Goal: Check status: Check status

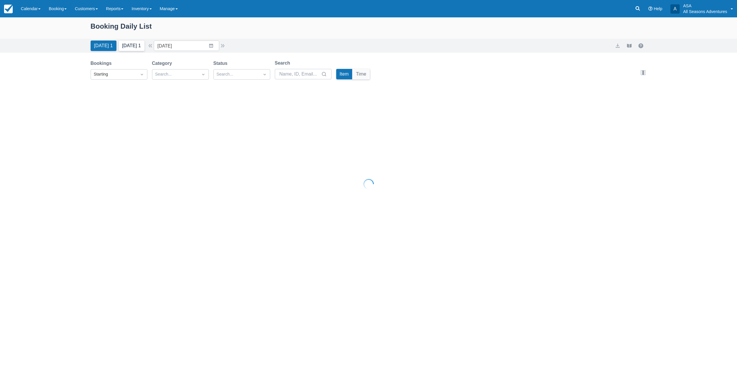
click at [136, 49] on button "Tomorrow 1" at bounding box center [132, 46] width 26 height 10
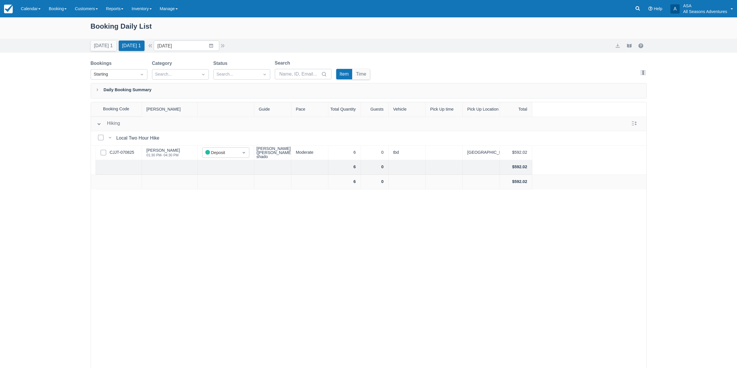
click at [120, 148] on div "Select Row CJJT-070825" at bounding box center [119, 153] width 46 height 14
click at [120, 151] on link "CJJT-070825" at bounding box center [122, 152] width 25 height 6
click at [226, 47] on button "button" at bounding box center [222, 45] width 7 height 7
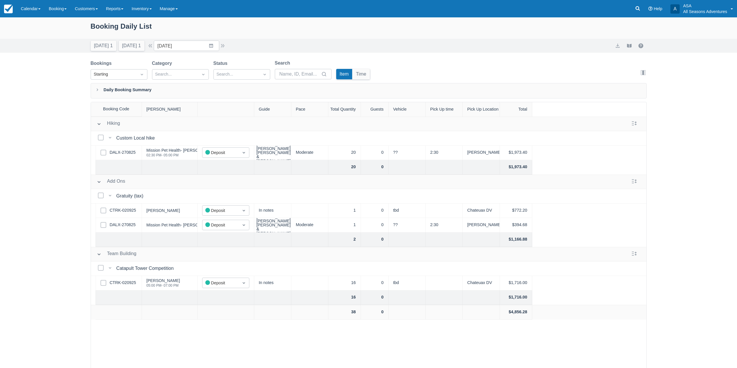
drag, startPoint x: 226, startPoint y: 46, endPoint x: 225, endPoint y: 37, distance: 8.8
click at [225, 37] on div "Booking Daily List Today 1 Tomorrow 1 Date 09/23/25 Navigate forward to interac…" at bounding box center [368, 34] width 737 height 35
click at [226, 46] on button "button" at bounding box center [222, 45] width 7 height 7
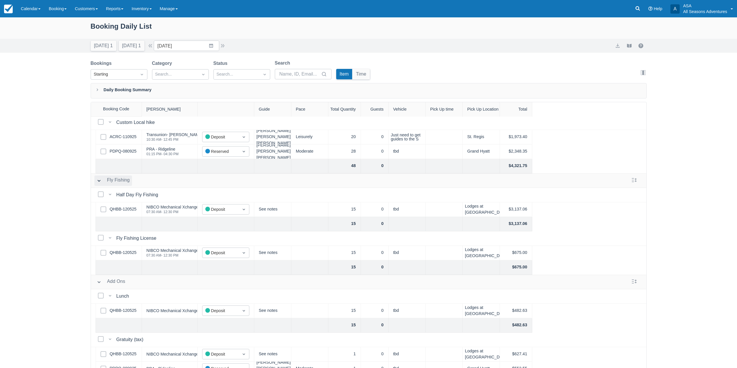
scroll to position [29, 0]
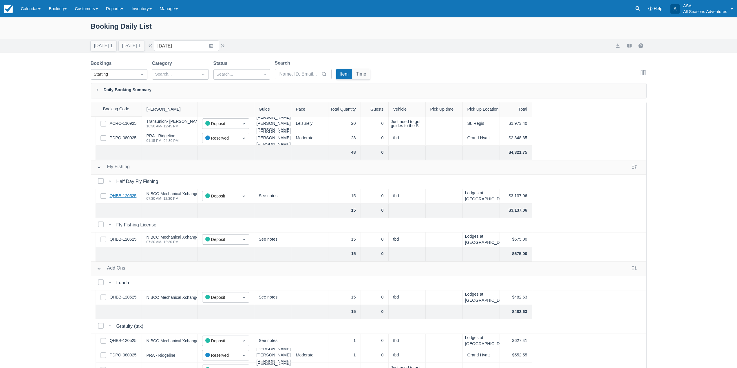
click at [125, 195] on link "QHBB-120525" at bounding box center [123, 196] width 27 height 6
click at [190, 43] on input "[DATE]" at bounding box center [186, 46] width 65 height 10
click at [235, 72] on icon "Move forward to switch to the next month." at bounding box center [233, 69] width 5 height 5
click at [168, 109] on td "12" at bounding box center [165, 112] width 11 height 11
type input "10/12/25"
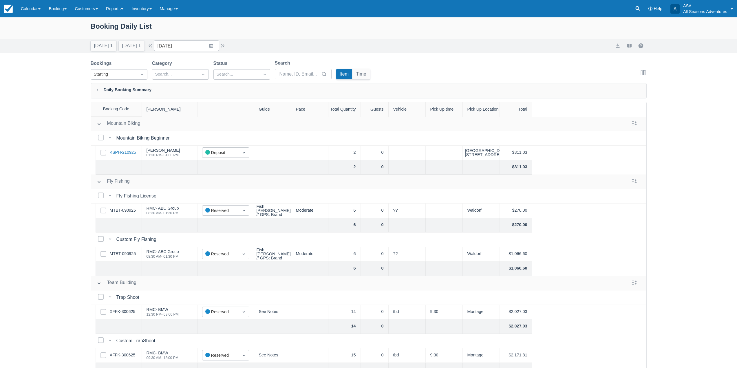
click at [119, 153] on link "KSPH-210925" at bounding box center [123, 152] width 26 height 6
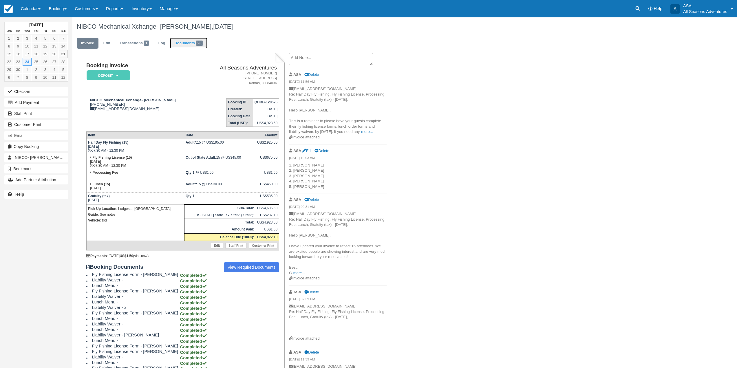
click at [188, 45] on link "Documents 23" at bounding box center [188, 43] width 37 height 11
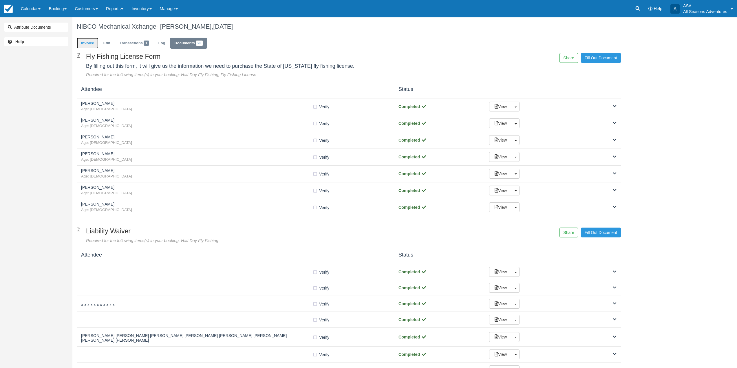
click at [84, 41] on link "Invoice" at bounding box center [88, 43] width 22 height 11
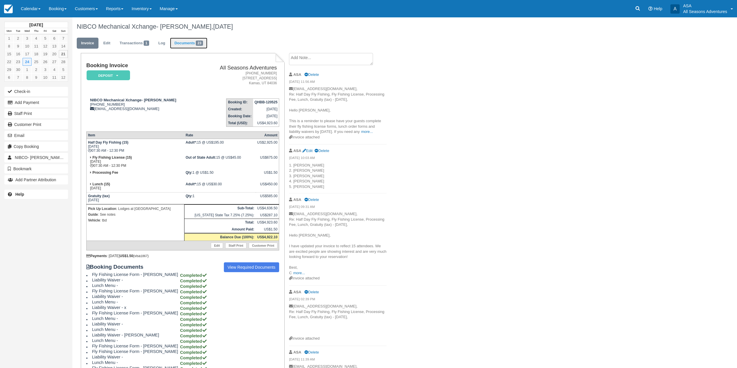
click at [186, 45] on link "Documents 23" at bounding box center [188, 43] width 37 height 11
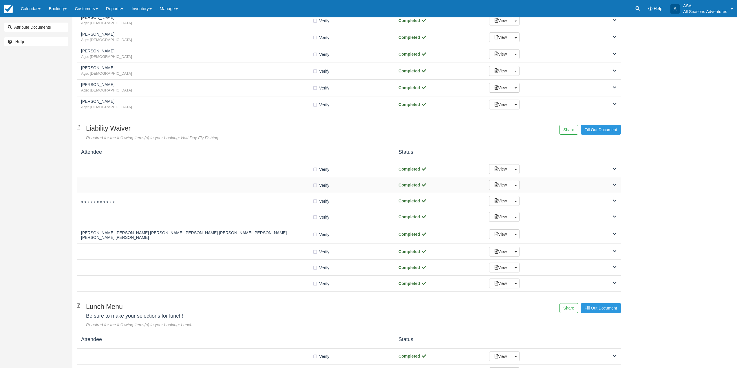
scroll to position [116, 0]
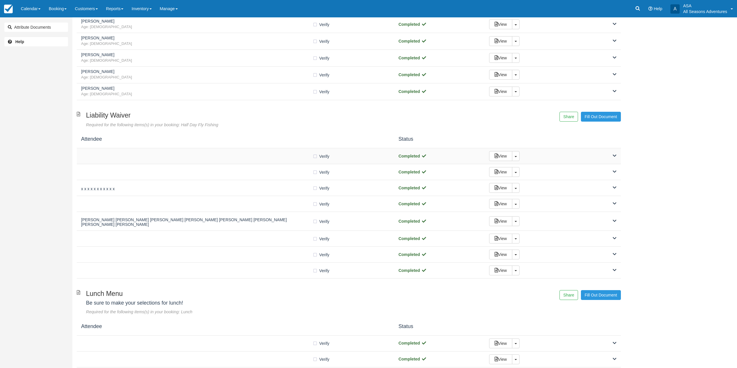
click at [183, 162] on div "Verify Verified Completed View Toggle Dropdown Detach" at bounding box center [349, 156] width 544 height 16
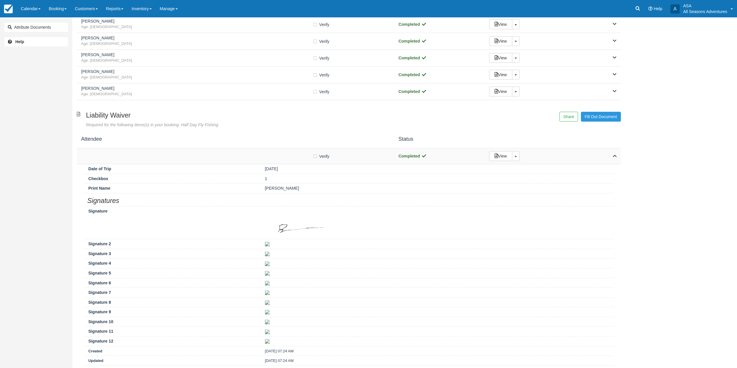
click at [184, 157] on div at bounding box center [196, 156] width 231 height 3
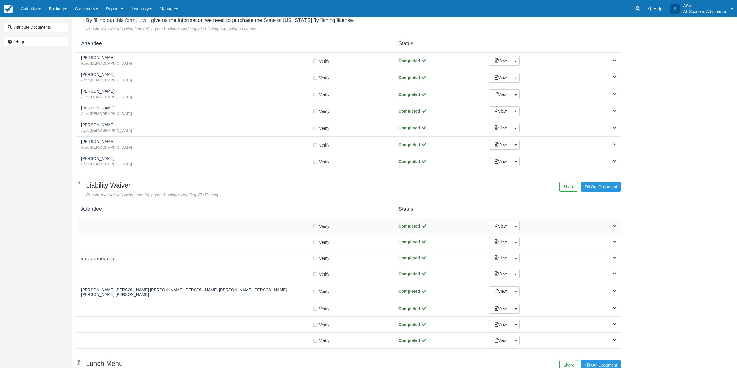
scroll to position [29, 0]
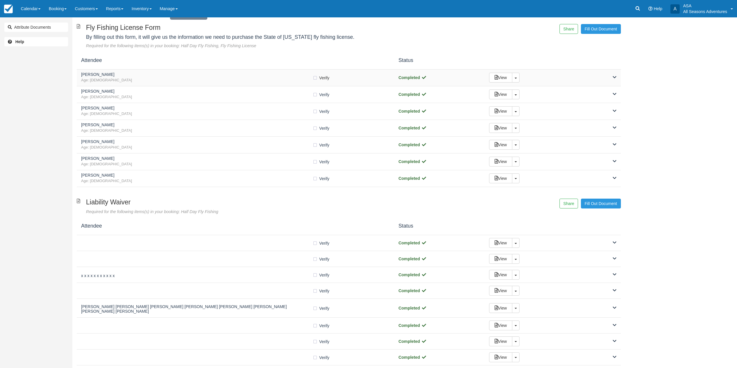
click at [313, 79] on label "Verify Verified" at bounding box center [322, 78] width 21 height 9
checkbox input "true"
click at [252, 258] on div at bounding box center [196, 258] width 231 height 3
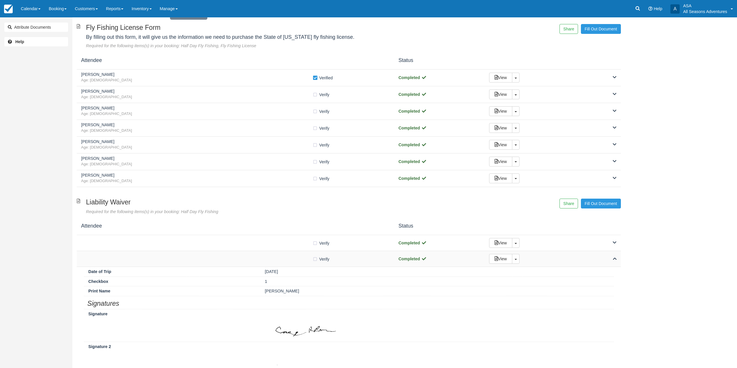
click at [252, 258] on div at bounding box center [196, 258] width 231 height 3
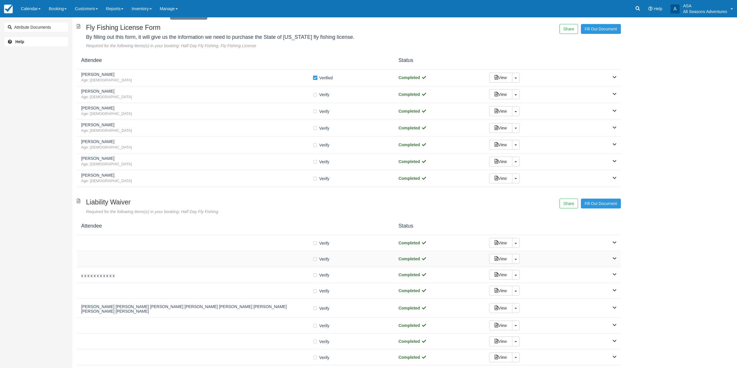
click at [226, 260] on div at bounding box center [196, 258] width 231 height 3
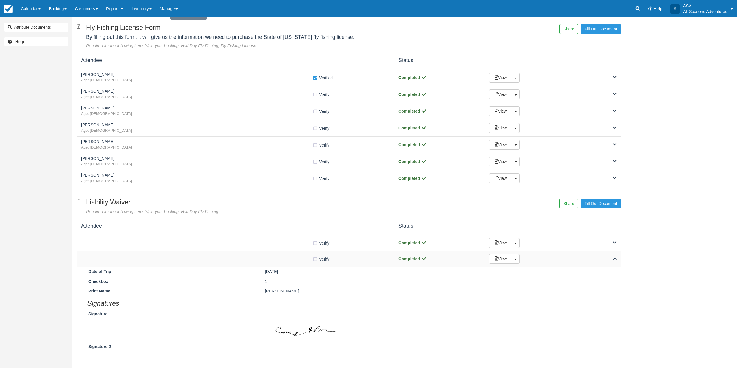
click at [226, 260] on div at bounding box center [196, 258] width 231 height 3
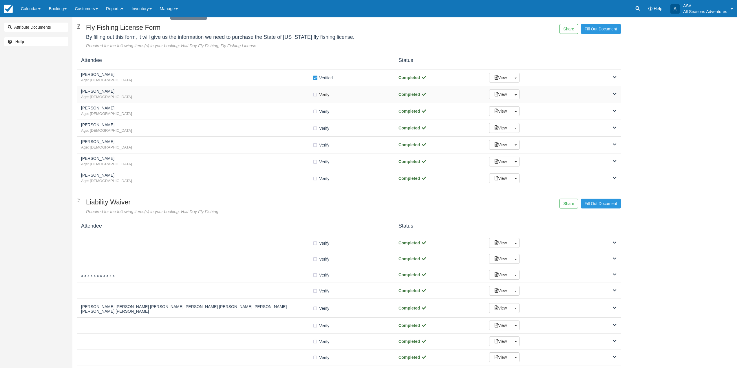
click at [313, 95] on label "Verify Verified" at bounding box center [322, 94] width 21 height 9
checkbox input "true"
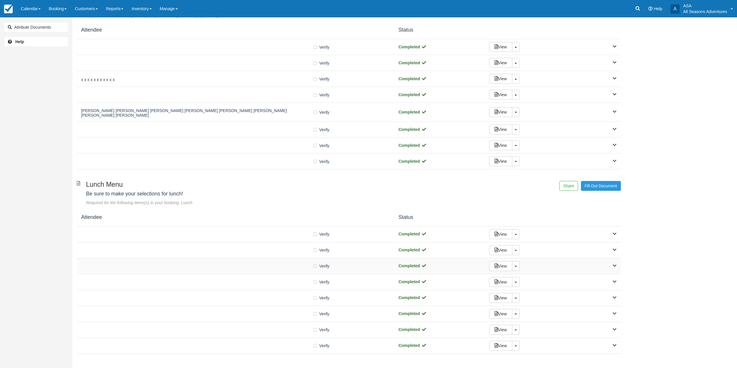
scroll to position [250, 0]
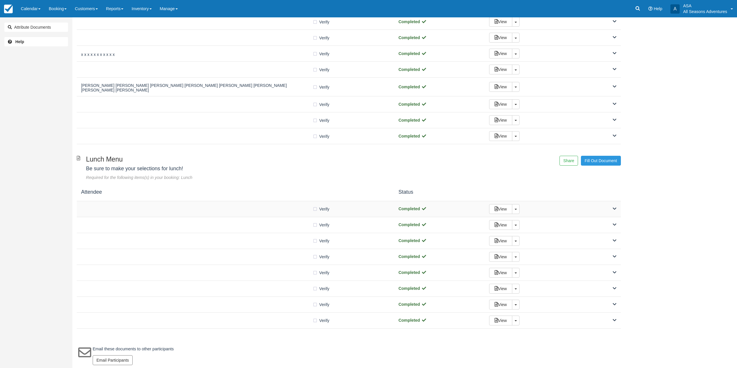
click at [251, 209] on div "Verify Verified" at bounding box center [235, 209] width 309 height 6
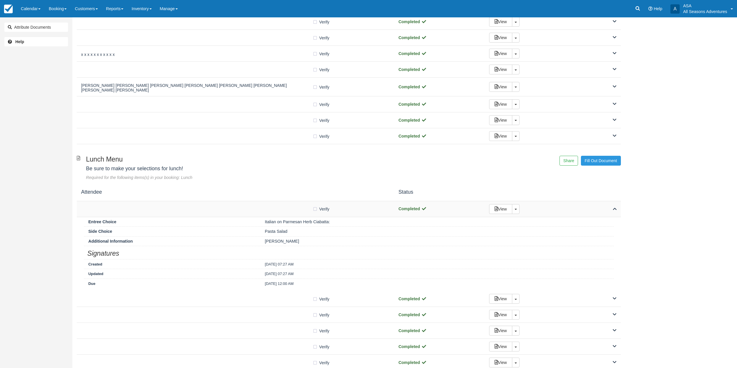
click at [251, 209] on div "Verify Verified" at bounding box center [235, 209] width 309 height 6
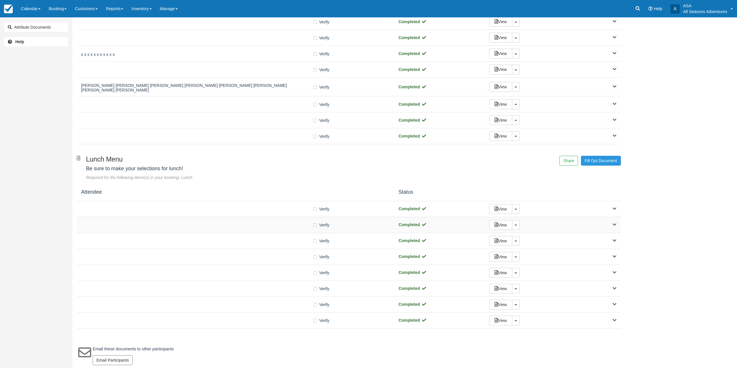
click at [254, 228] on div "Verify Verified Completed View Toggle Dropdown Detach" at bounding box center [349, 225] width 544 height 16
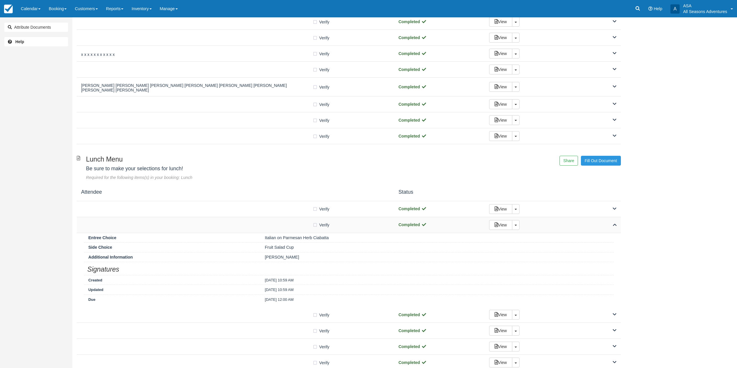
click at [254, 226] on div "Verify Verified Completed View Toggle Dropdown Detach" at bounding box center [349, 225] width 544 height 16
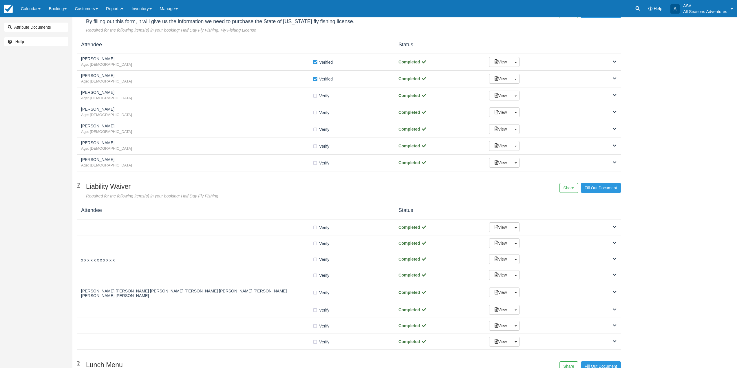
scroll to position [0, 0]
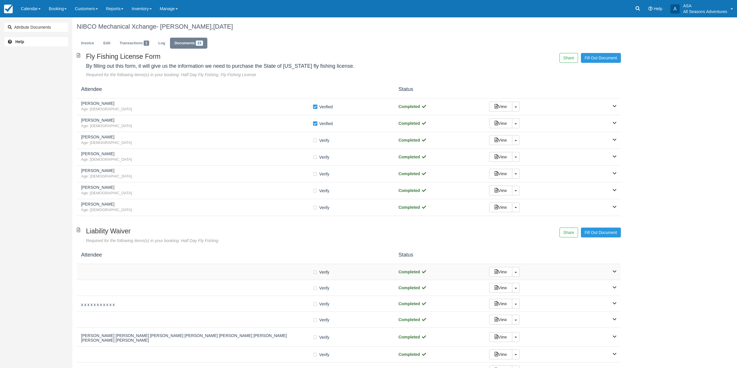
click at [314, 271] on label "Verify Verified" at bounding box center [322, 272] width 21 height 9
checkbox input "true"
click at [313, 288] on label "Verify Verified" at bounding box center [322, 288] width 21 height 9
checkbox input "true"
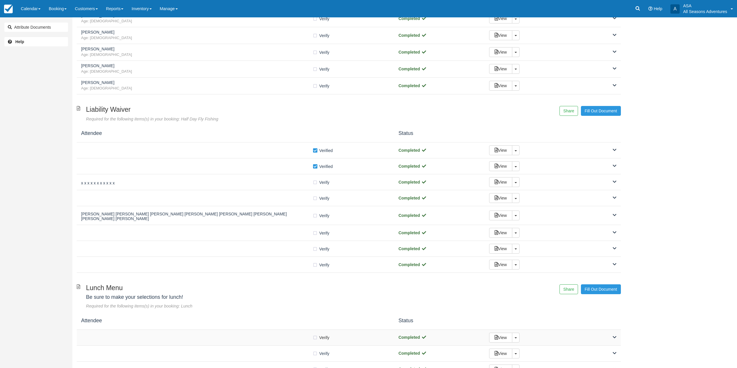
scroll to position [174, 0]
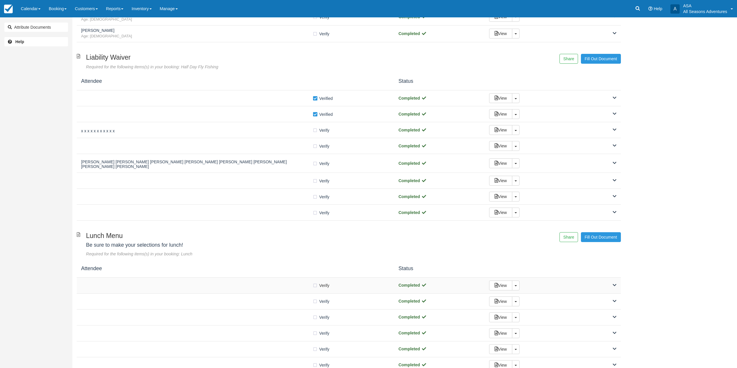
click at [314, 284] on label "Verify Verified" at bounding box center [322, 285] width 21 height 9
checkbox input "true"
click at [312, 301] on label "Verify Verified" at bounding box center [322, 301] width 21 height 9
checkbox input "true"
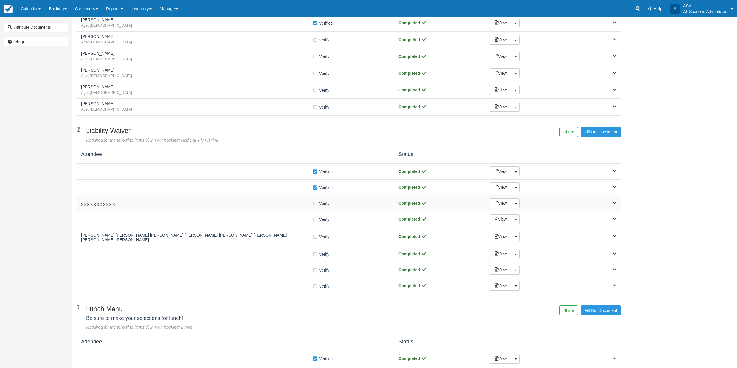
scroll to position [58, 0]
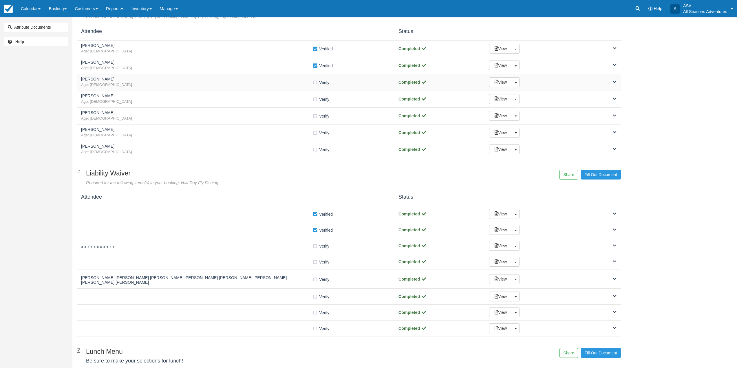
click at [252, 83] on span "Age: 52" at bounding box center [196, 84] width 231 height 5
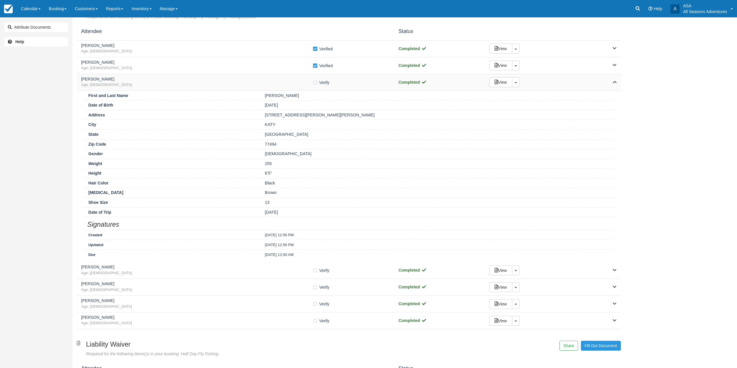
click at [252, 83] on span "Age: 52" at bounding box center [196, 84] width 231 height 5
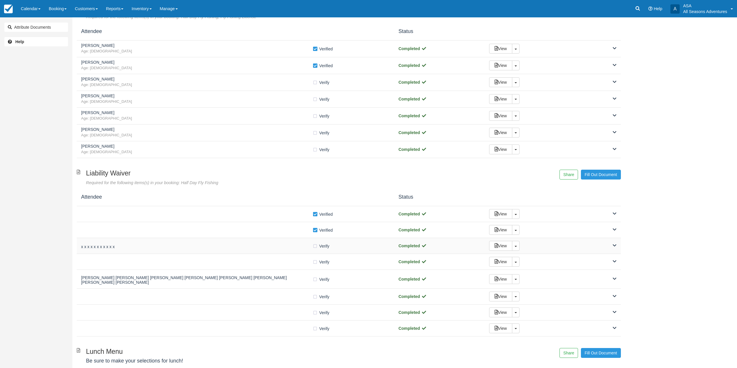
click at [265, 242] on div "x x x x x x x x x x x" at bounding box center [196, 246] width 231 height 8
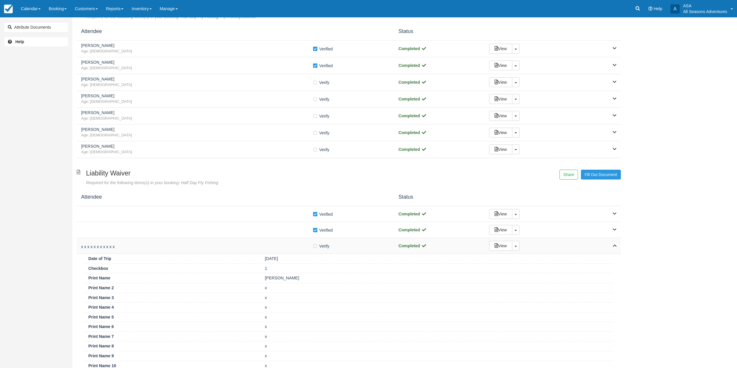
click at [265, 249] on h5 "x x x x x x x x x x x" at bounding box center [196, 247] width 231 height 4
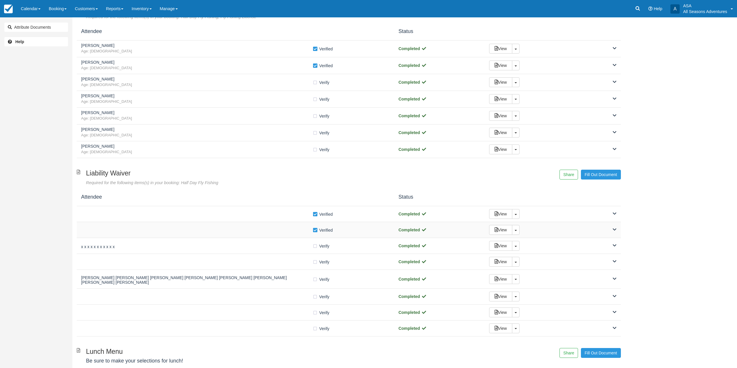
click at [268, 235] on div "Verify Verified Completed View Toggle Dropdown Detach" at bounding box center [349, 230] width 544 height 16
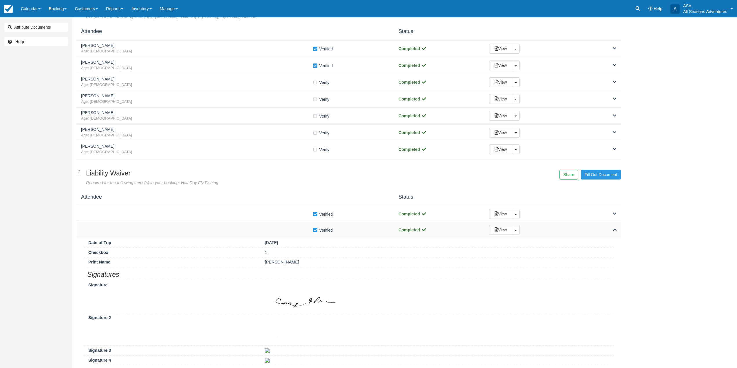
click at [267, 234] on div "Verify Verified Completed View Toggle Dropdown Detach" at bounding box center [349, 230] width 544 height 16
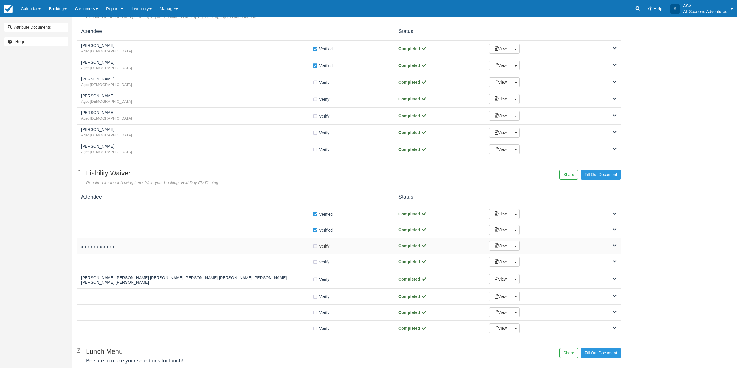
click at [315, 246] on label "Verify Verified" at bounding box center [322, 246] width 21 height 9
checkbox input "true"
click at [292, 258] on div "Verify Verified Completed View Toggle Dropdown Detach" at bounding box center [349, 262] width 544 height 16
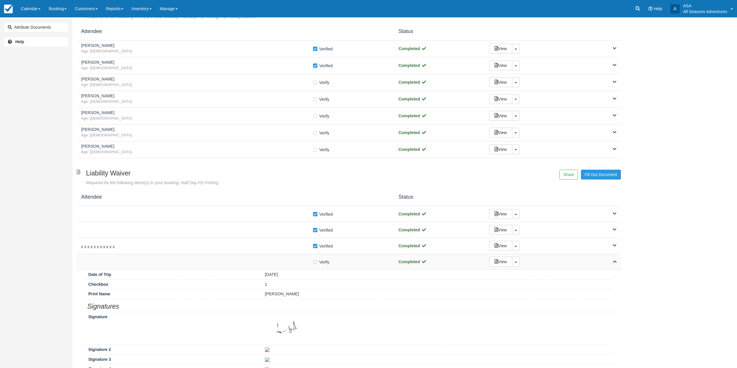
click at [292, 258] on div "Verify Verified Completed View Toggle Dropdown Detach" at bounding box center [349, 262] width 544 height 16
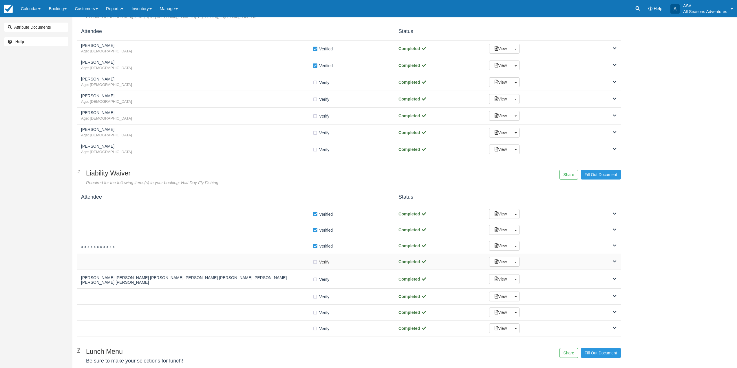
click at [314, 264] on label "Verify Verified" at bounding box center [322, 262] width 21 height 9
checkbox input "true"
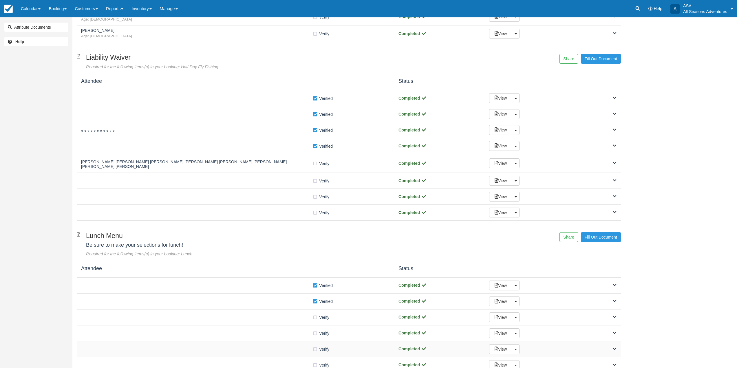
scroll to position [250, 0]
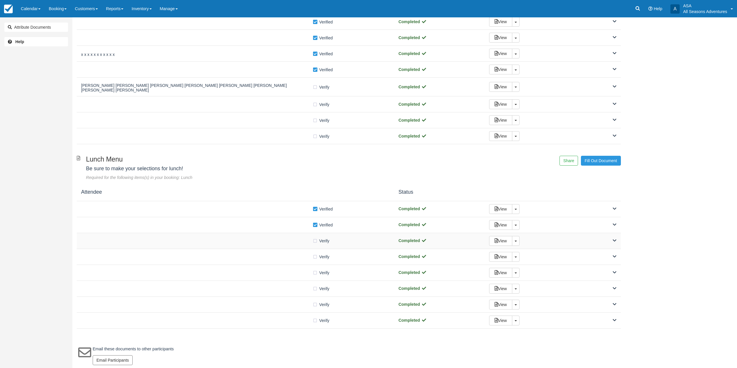
click at [279, 239] on div at bounding box center [196, 240] width 231 height 3
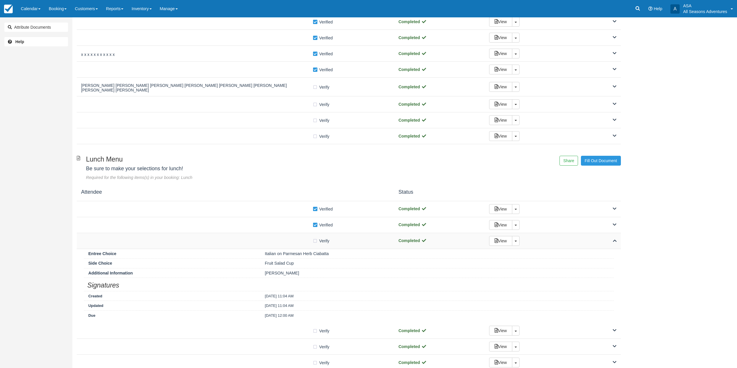
click at [279, 239] on div at bounding box center [196, 240] width 231 height 3
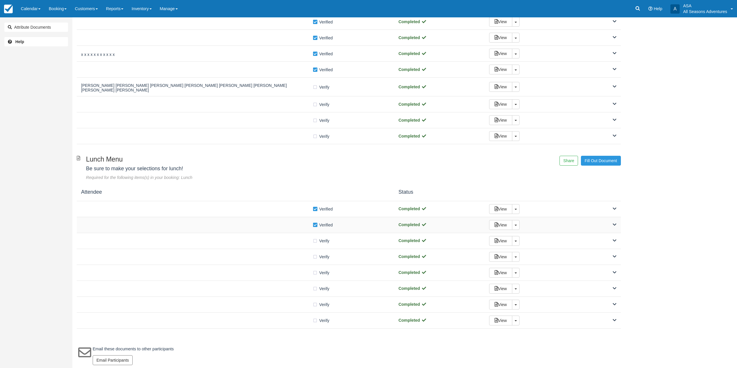
click at [287, 222] on div "Verify Verified" at bounding box center [235, 225] width 309 height 6
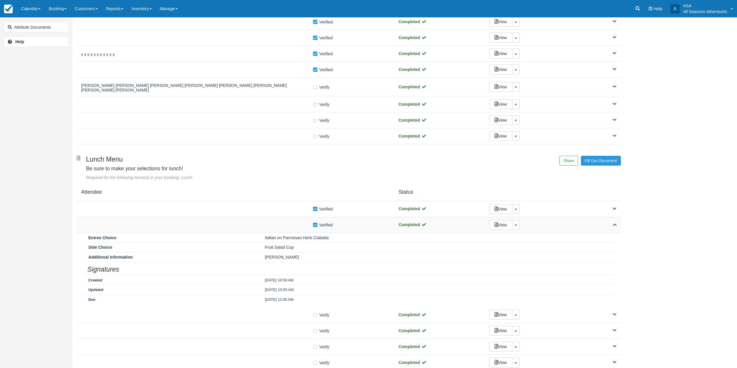
click at [279, 224] on div "Verify Verified" at bounding box center [235, 225] width 309 height 6
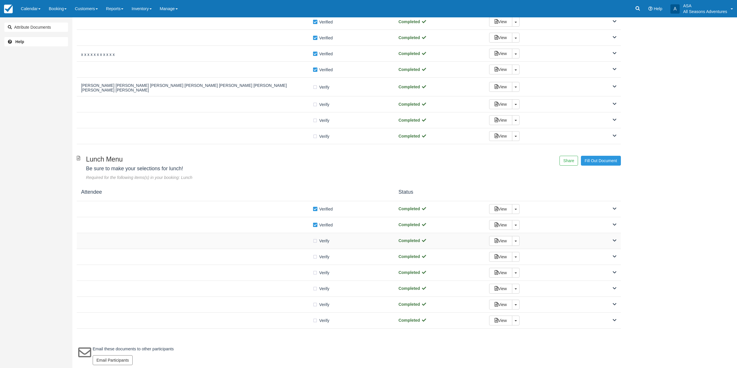
click at [282, 239] on div at bounding box center [196, 240] width 231 height 3
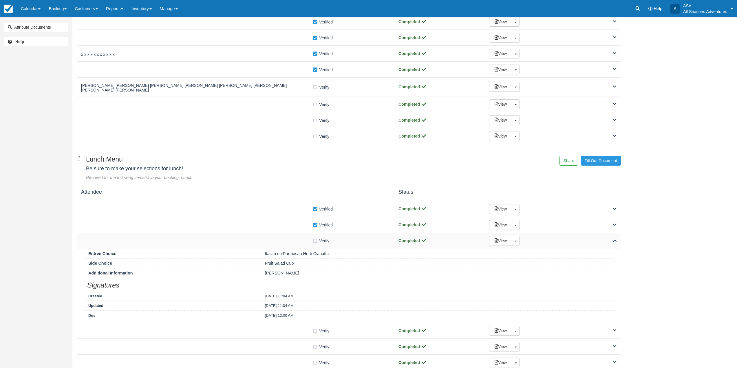
click at [282, 239] on div at bounding box center [196, 240] width 231 height 3
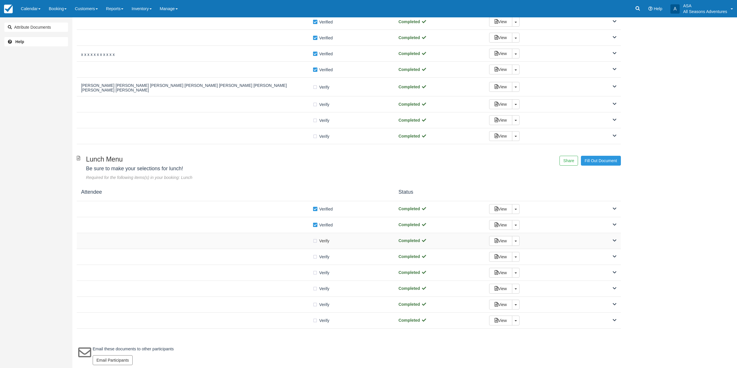
click at [316, 241] on label "Verify Verified" at bounding box center [322, 240] width 21 height 9
checkbox input "true"
click at [300, 249] on div "Verify Verified Completed View Toggle Dropdown Detach" at bounding box center [349, 257] width 544 height 16
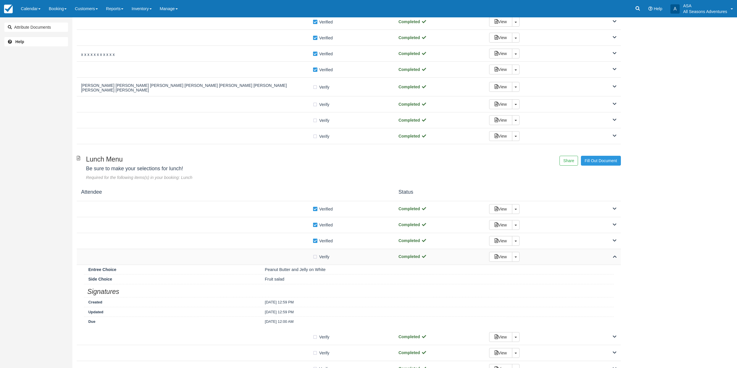
click at [295, 254] on div "Verify Verified" at bounding box center [235, 257] width 309 height 6
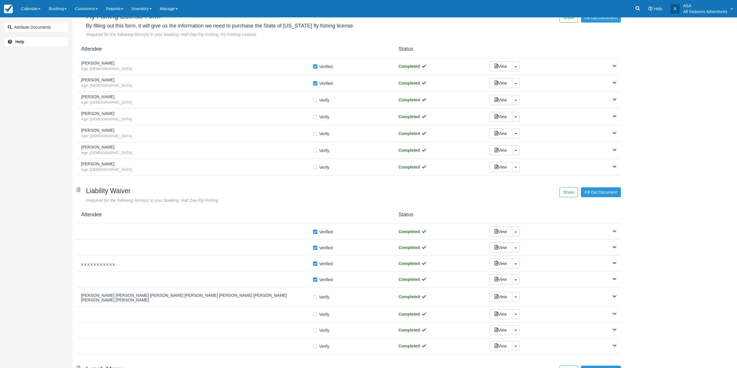
scroll to position [0, 0]
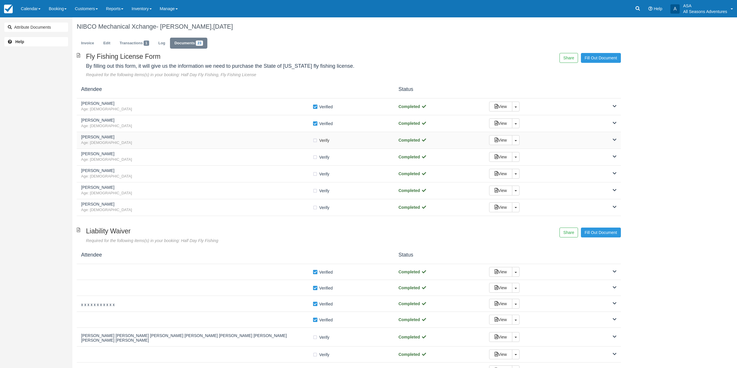
click at [313, 138] on label "Verify Verified" at bounding box center [322, 140] width 21 height 9
checkbox input "true"
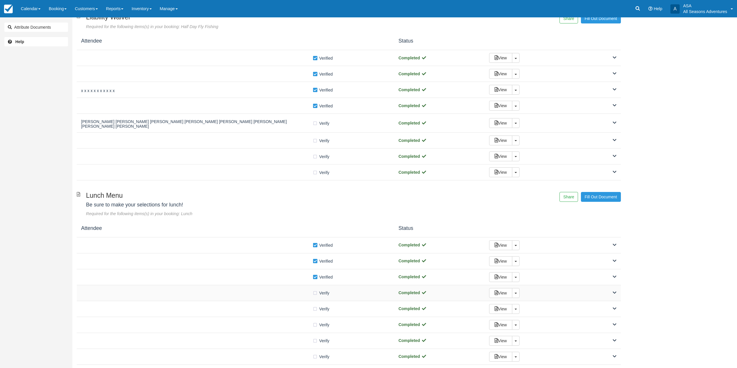
scroll to position [250, 0]
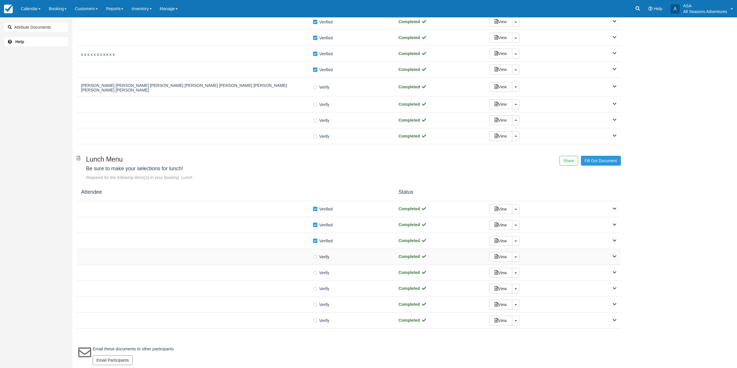
click at [313, 254] on label "Verify Verified" at bounding box center [322, 256] width 21 height 9
checkbox input "true"
click at [297, 271] on div at bounding box center [196, 272] width 231 height 3
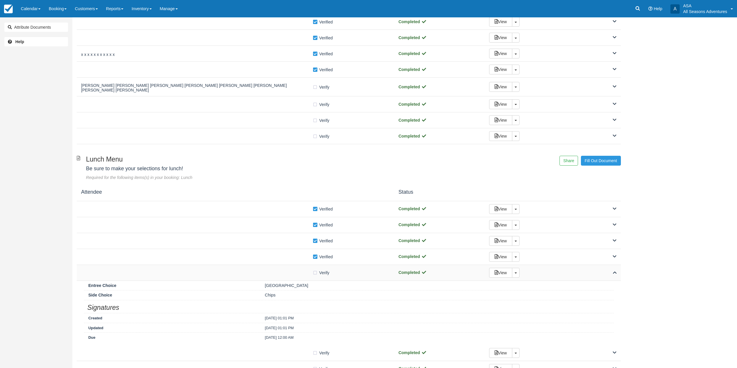
click at [297, 271] on div at bounding box center [196, 272] width 231 height 3
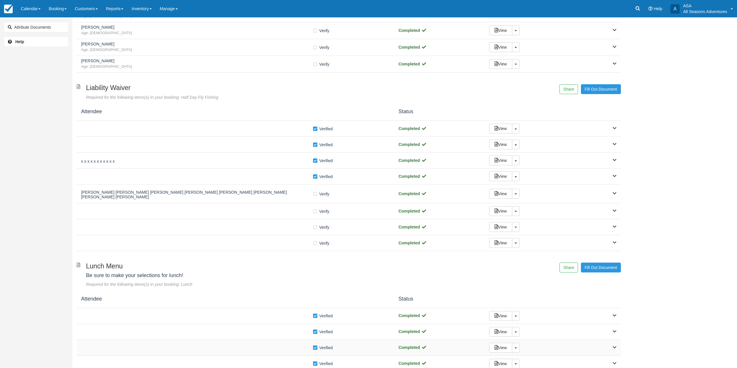
scroll to position [76, 0]
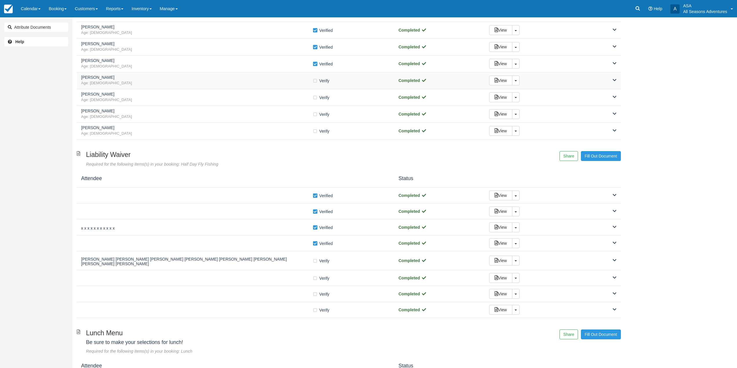
click at [227, 81] on span "Age: 48" at bounding box center [196, 82] width 231 height 5
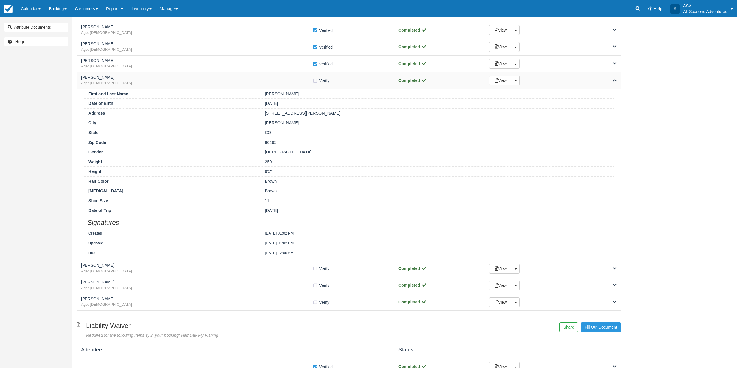
click at [228, 84] on span "Age: 48" at bounding box center [196, 82] width 231 height 5
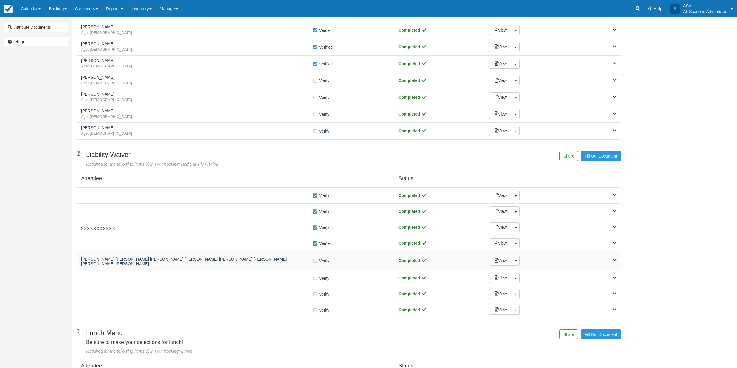
click at [315, 260] on label "Verify Verified" at bounding box center [322, 260] width 21 height 9
checkbox input "true"
click at [315, 82] on label "Verify Verified" at bounding box center [322, 80] width 21 height 9
checkbox input "true"
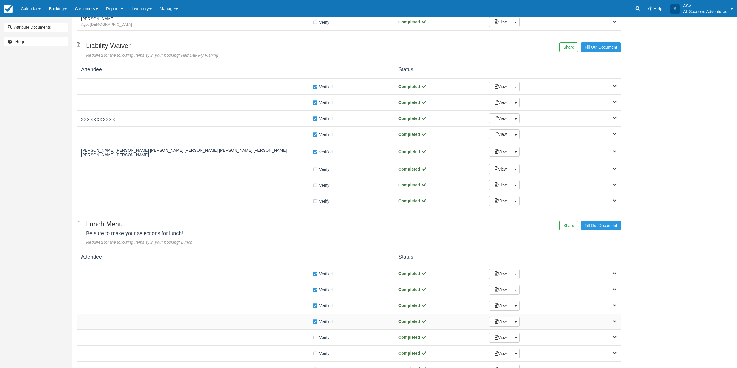
scroll to position [250, 0]
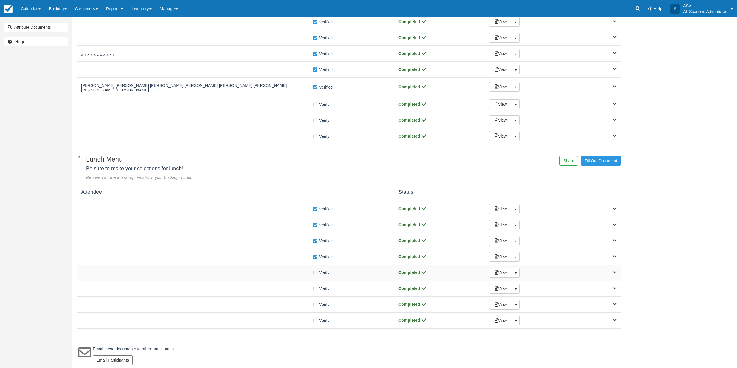
click at [291, 265] on div "Verify Verified Completed View Toggle Dropdown Detach" at bounding box center [349, 273] width 544 height 16
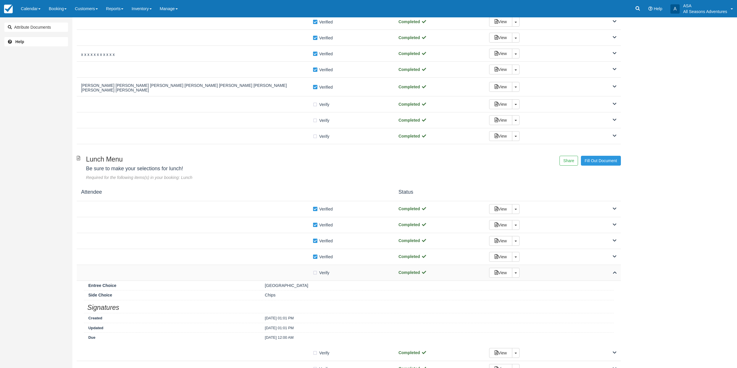
click at [283, 269] on div "Verify Verified" at bounding box center [235, 272] width 309 height 6
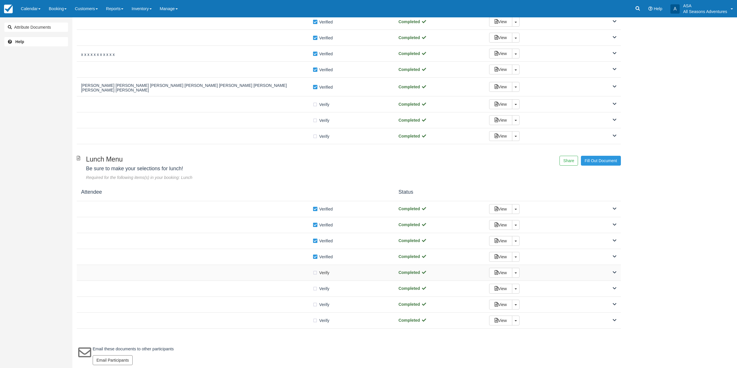
click at [314, 270] on label "Verify Verified" at bounding box center [322, 272] width 21 height 9
checkbox input "true"
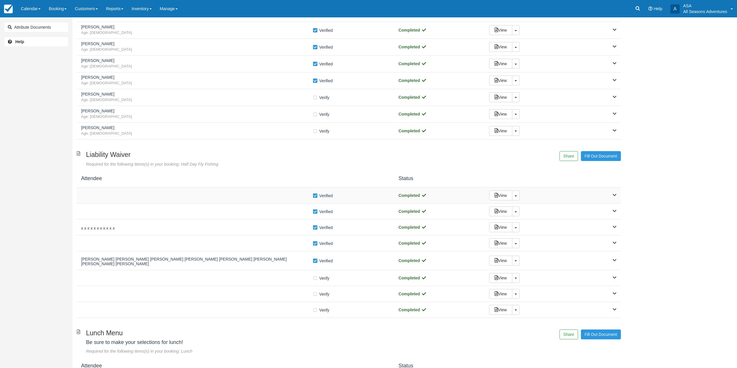
scroll to position [0, 0]
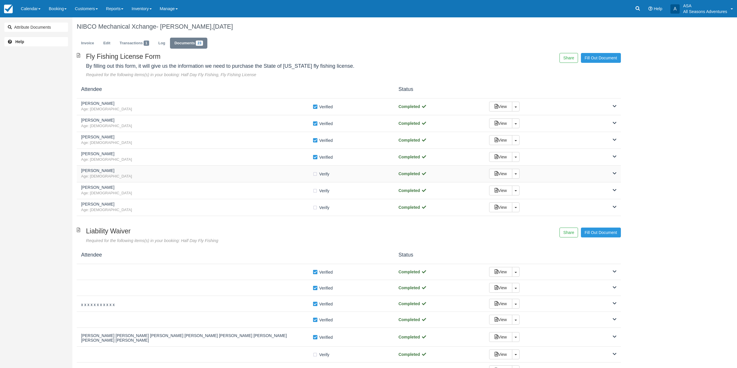
click at [277, 176] on span "Age: 50" at bounding box center [196, 176] width 231 height 5
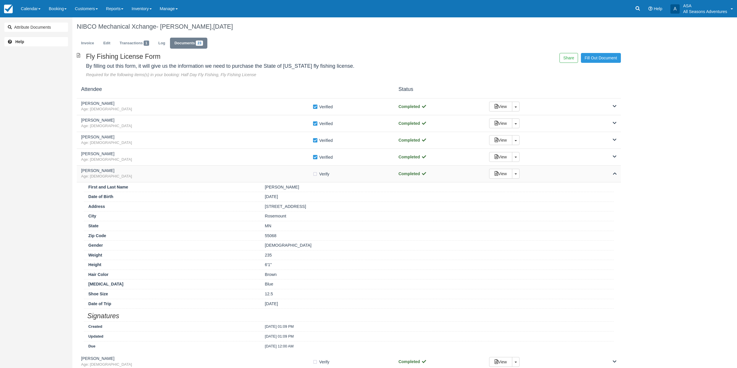
click at [277, 176] on span "Age: 50" at bounding box center [196, 176] width 231 height 5
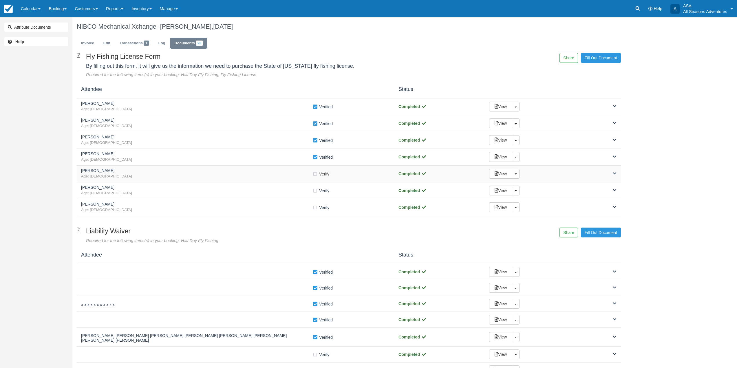
click at [315, 175] on label "Verify Verified" at bounding box center [322, 174] width 21 height 9
checkbox input "true"
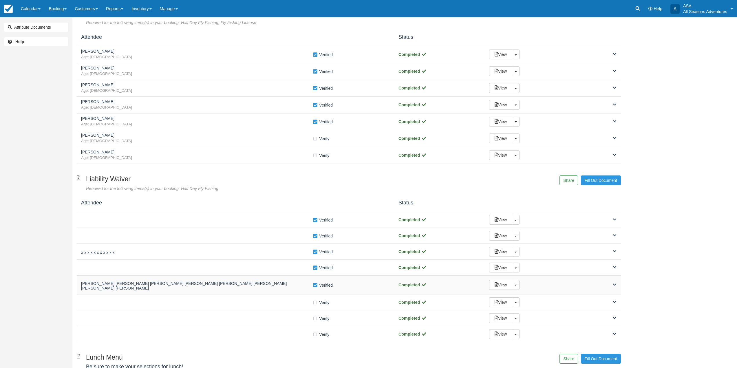
scroll to position [116, 0]
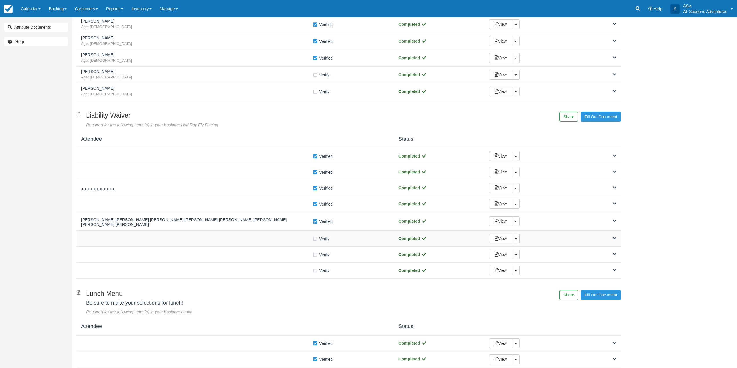
click at [291, 238] on div "Verify Verified" at bounding box center [235, 238] width 309 height 6
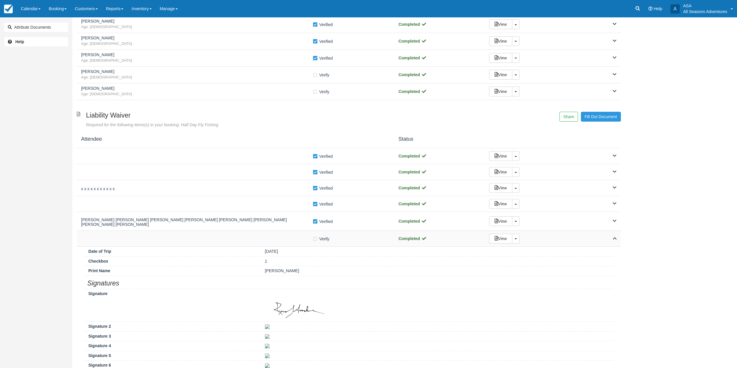
click at [287, 237] on div at bounding box center [196, 238] width 231 height 3
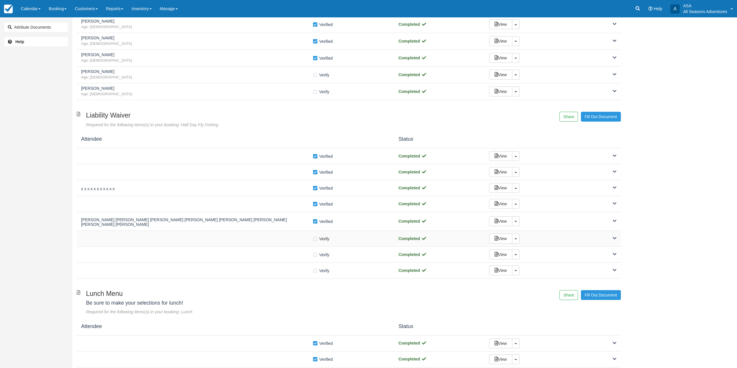
click at [313, 236] on label "Verify Verified" at bounding box center [322, 238] width 21 height 9
checkbox input "true"
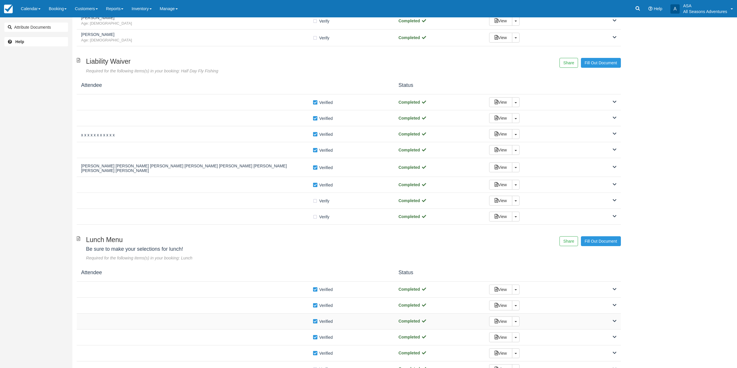
scroll to position [250, 0]
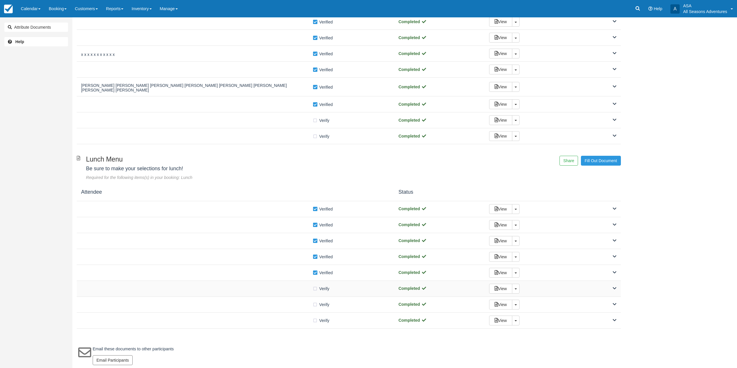
click at [301, 281] on div "Verify Verified Completed View Toggle Dropdown Detach" at bounding box center [349, 289] width 544 height 16
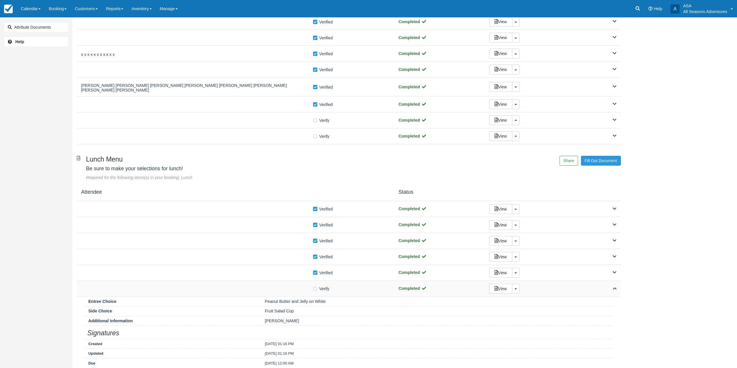
click at [301, 281] on div "Verify Verified Completed View Toggle Dropdown Detach" at bounding box center [349, 289] width 544 height 16
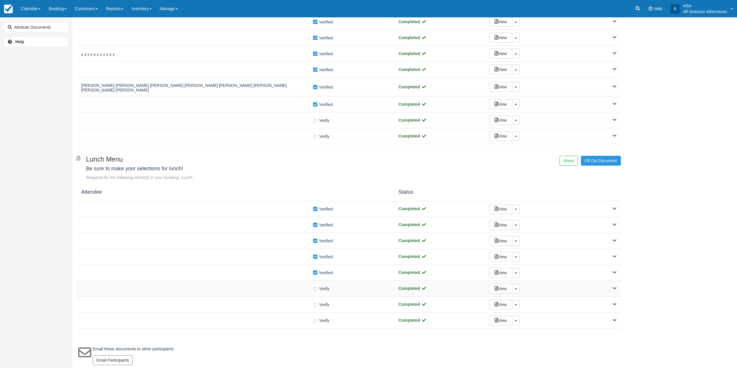
click at [314, 285] on label "Verify Verified" at bounding box center [322, 288] width 21 height 9
checkbox input "true"
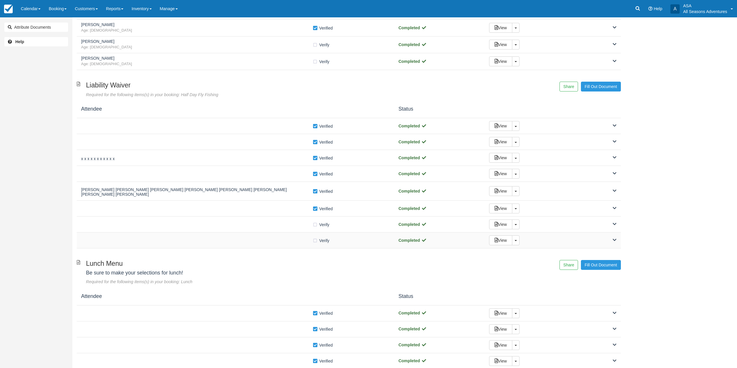
scroll to position [105, 0]
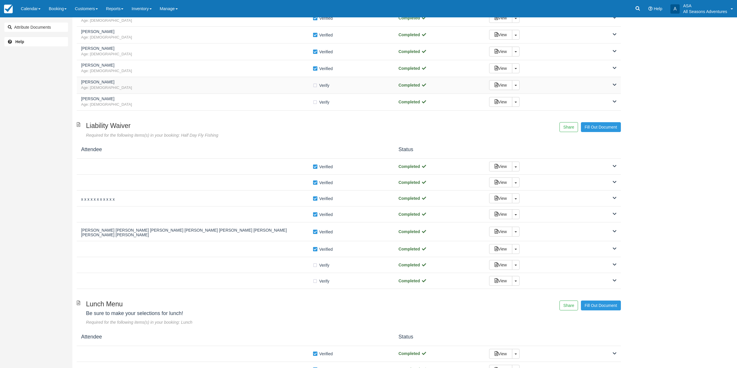
click at [275, 90] on span "Age: 46" at bounding box center [196, 87] width 231 height 5
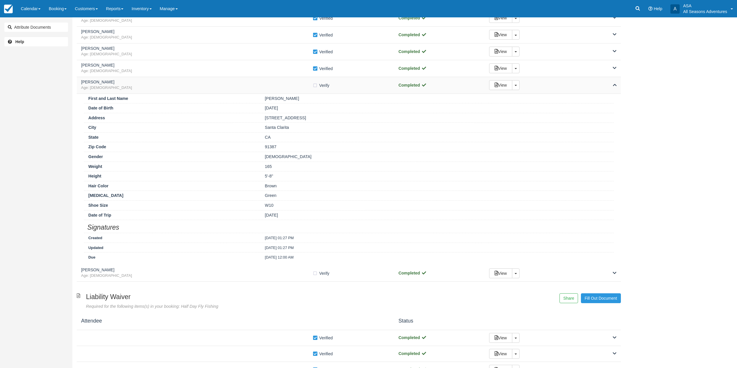
click at [277, 82] on h5 "Jeanette James" at bounding box center [196, 82] width 231 height 4
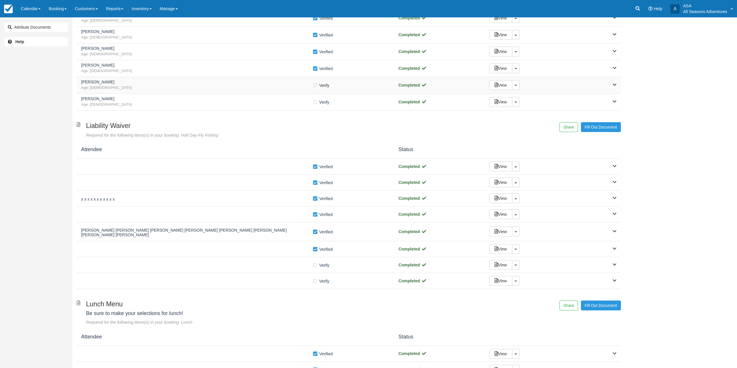
click at [314, 86] on label "Verify Verified" at bounding box center [322, 85] width 21 height 9
checkbox input "true"
click at [267, 263] on div at bounding box center [196, 264] width 231 height 3
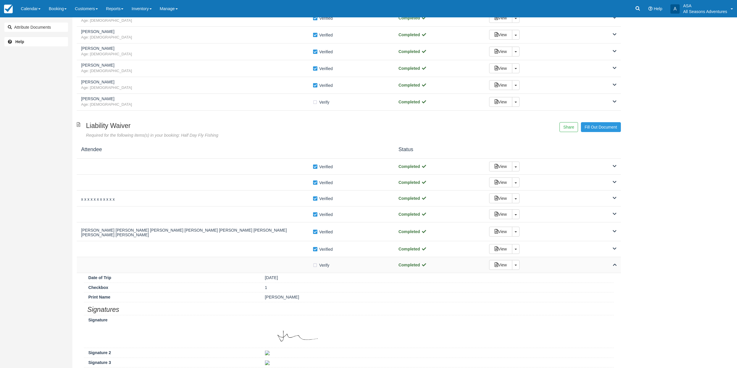
click at [267, 263] on div at bounding box center [196, 264] width 231 height 3
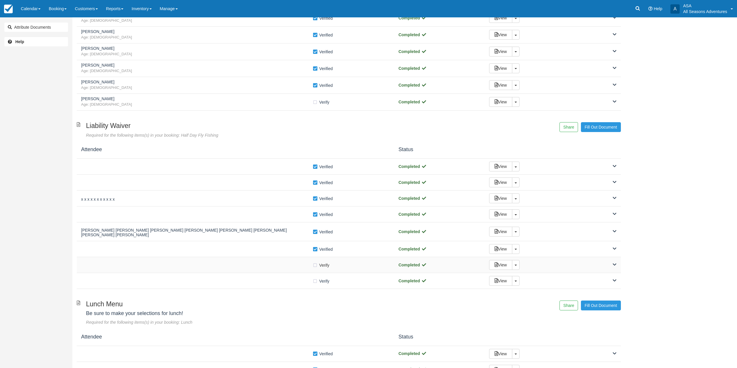
click at [315, 261] on label "Verify Verified" at bounding box center [322, 265] width 21 height 9
checkbox input "true"
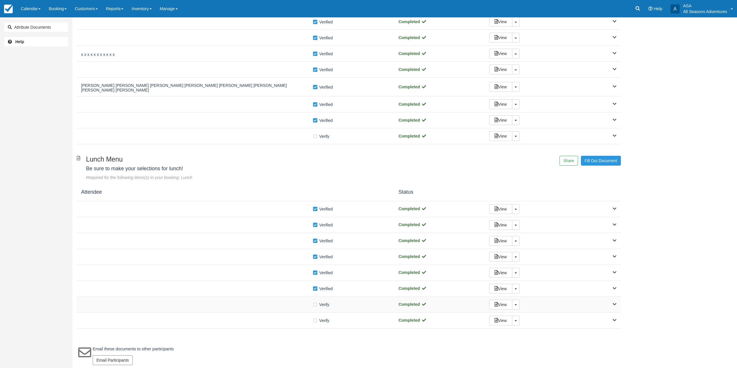
click at [300, 297] on div "Verify Verified Completed View Toggle Dropdown Detach" at bounding box center [349, 305] width 544 height 16
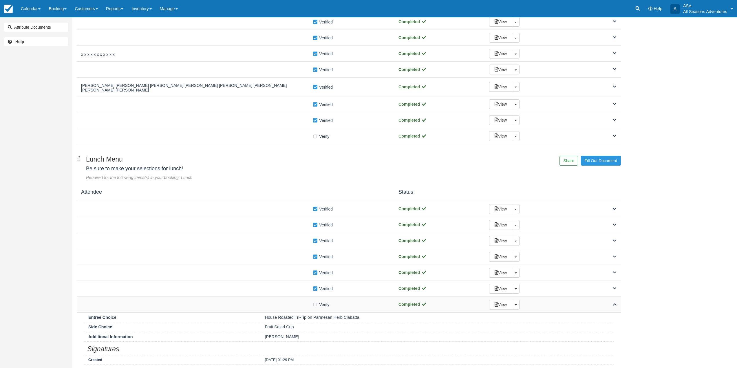
click at [300, 297] on div "Verify Verified Completed View Toggle Dropdown Detach" at bounding box center [349, 305] width 544 height 16
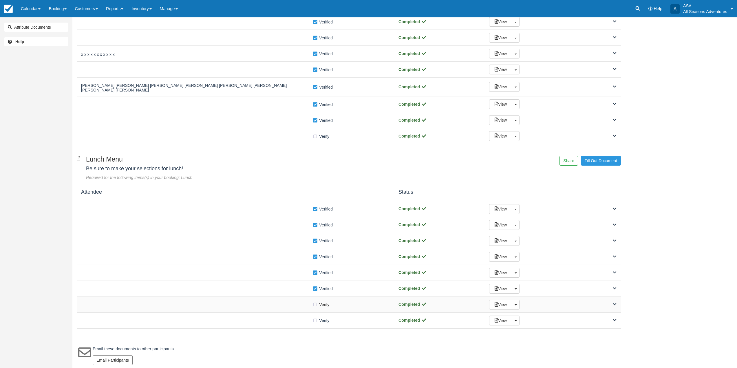
click at [314, 301] on label "Verify Verified" at bounding box center [322, 304] width 21 height 9
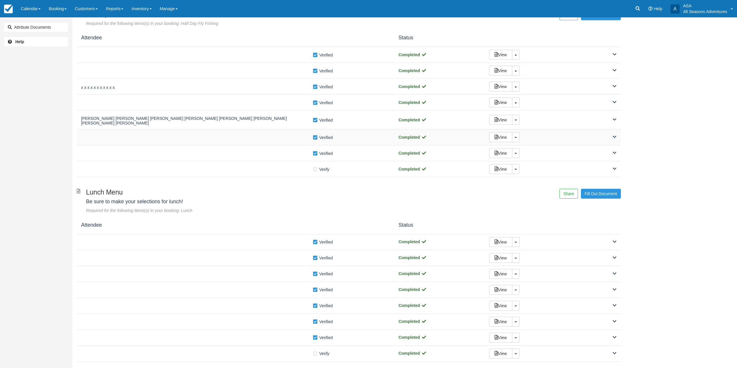
scroll to position [76, 0]
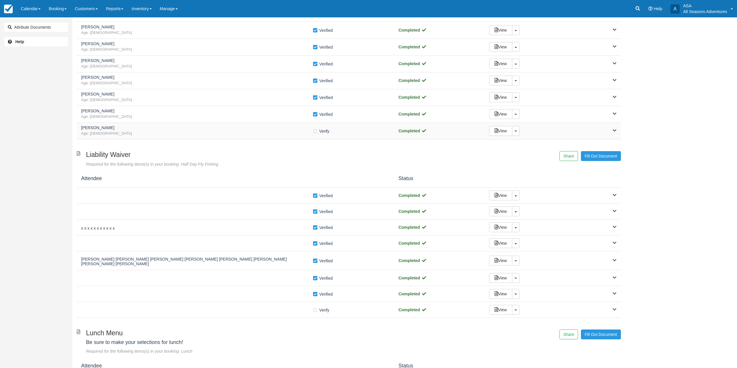
click at [267, 131] on span "Age: 53" at bounding box center [196, 133] width 231 height 5
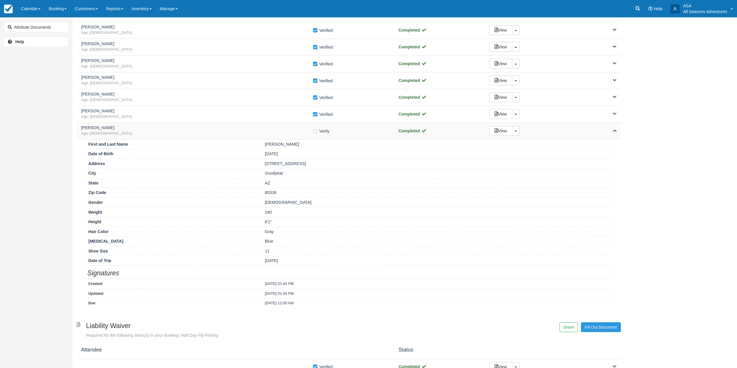
click at [267, 131] on span "Age: 53" at bounding box center [196, 133] width 231 height 5
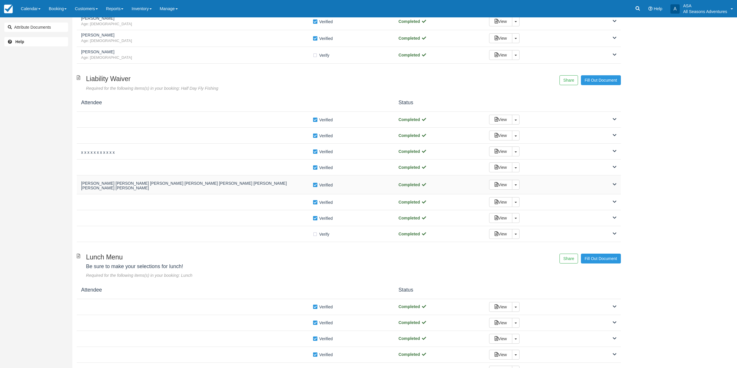
scroll to position [192, 0]
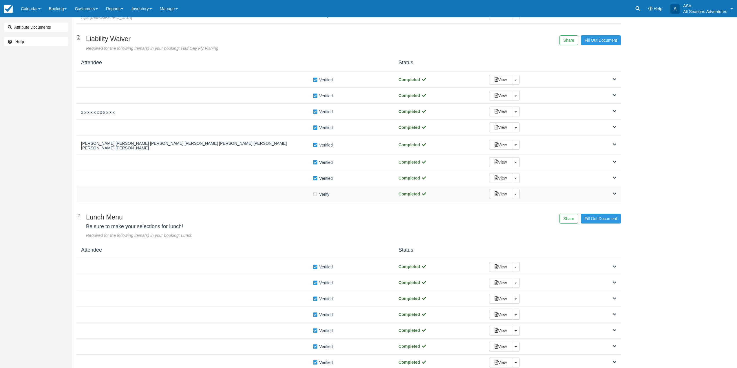
click at [272, 192] on div at bounding box center [196, 193] width 231 height 3
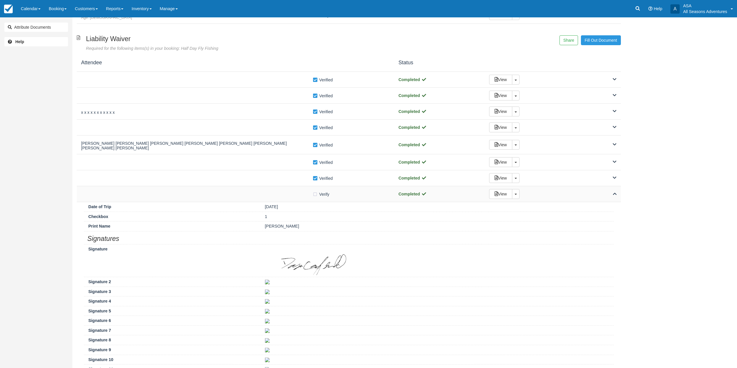
click at [272, 192] on div at bounding box center [196, 193] width 231 height 3
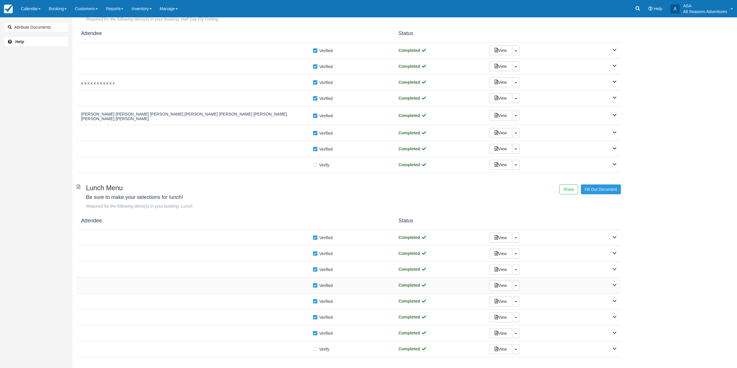
scroll to position [250, 0]
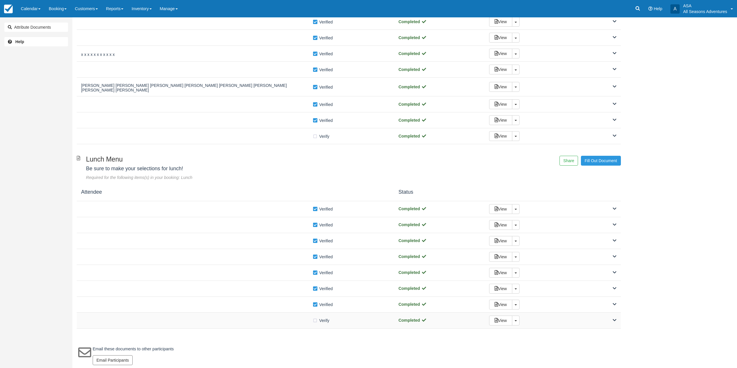
click at [283, 313] on div "Verify Verified Completed View Toggle Dropdown Detach" at bounding box center [349, 321] width 544 height 16
click at [283, 319] on div at bounding box center [196, 320] width 231 height 3
click at [315, 300] on label "Verify Verified" at bounding box center [324, 304] width 24 height 9
checkbox input "false"
click at [313, 284] on label "Verify Verified" at bounding box center [324, 288] width 24 height 9
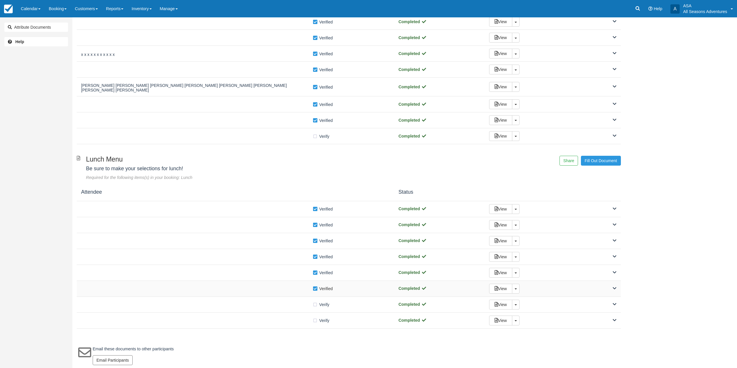
checkbox input "false"
click at [314, 270] on label "Verify Verified" at bounding box center [324, 272] width 24 height 9
checkbox input "false"
click at [315, 252] on label "Verify Verified" at bounding box center [324, 256] width 24 height 9
checkbox input "false"
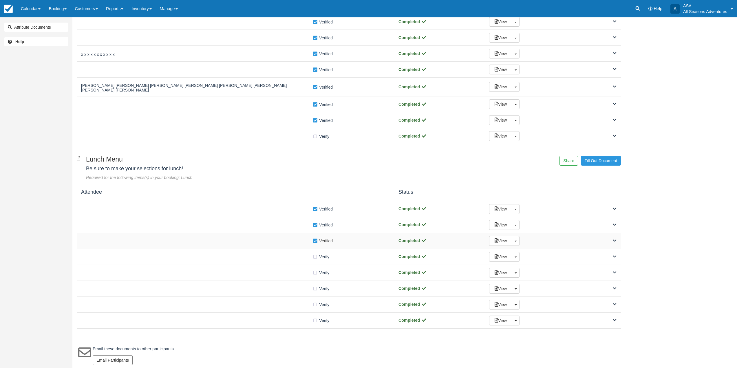
click at [315, 240] on label "Verify Verified" at bounding box center [324, 240] width 24 height 9
checkbox input "false"
click at [315, 224] on label "Verify Verified" at bounding box center [324, 225] width 24 height 9
checkbox input "false"
click at [315, 207] on label "Verify Verified" at bounding box center [324, 209] width 24 height 9
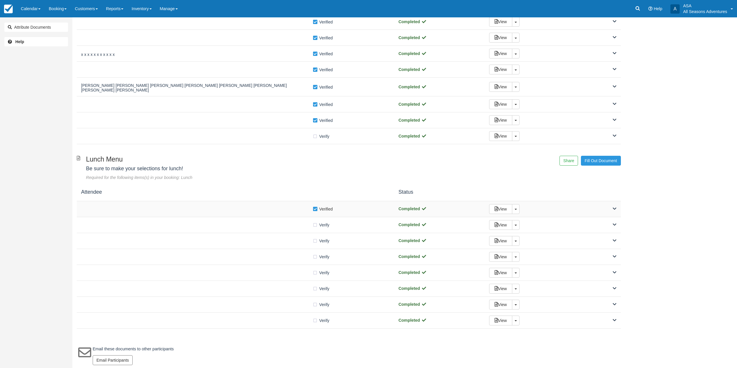
checkbox input "false"
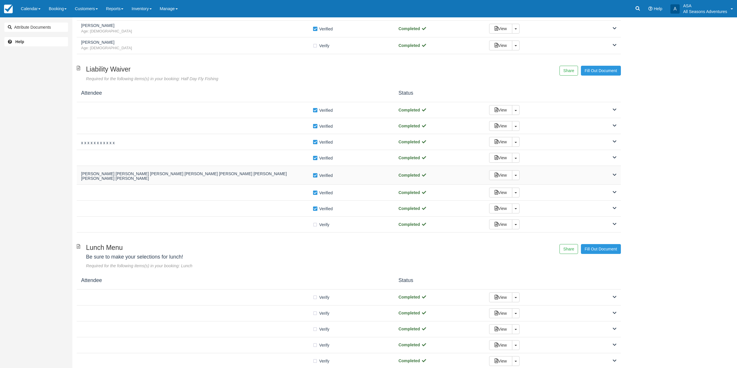
scroll to position [105, 0]
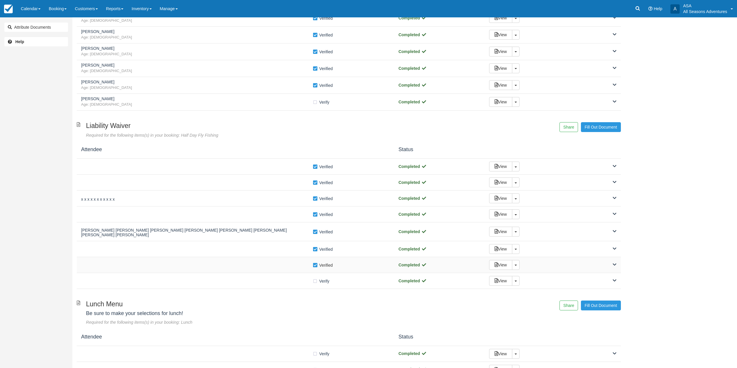
click at [315, 262] on label "Verify Verified" at bounding box center [324, 265] width 24 height 9
checkbox input "false"
click at [314, 247] on label "Verify Verified" at bounding box center [324, 249] width 24 height 9
checkbox input "false"
click at [315, 231] on label "Verify Verified" at bounding box center [324, 232] width 24 height 9
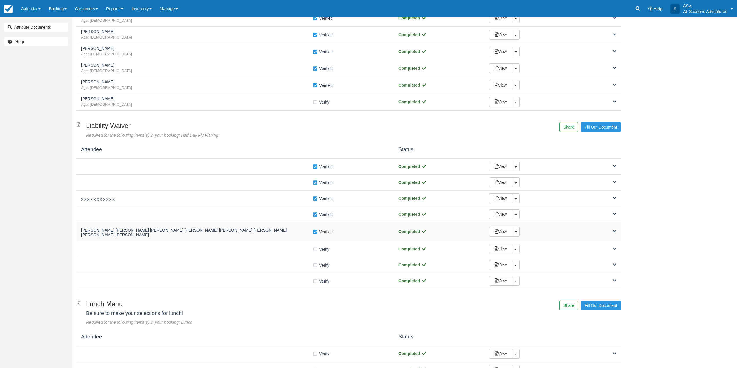
checkbox input "false"
click at [315, 216] on label "Verify Verified" at bounding box center [324, 214] width 24 height 9
checkbox input "false"
click at [313, 198] on label "Verify Verified" at bounding box center [324, 198] width 24 height 9
checkbox input "false"
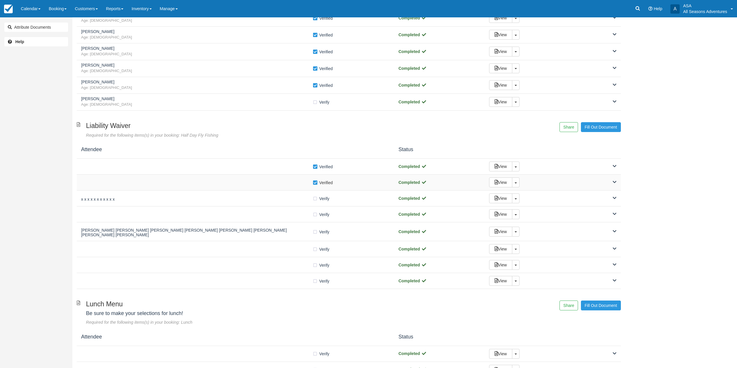
click at [314, 185] on label "Verify Verified" at bounding box center [324, 182] width 24 height 9
checkbox input "false"
click at [315, 168] on label "Verify Verified" at bounding box center [324, 166] width 24 height 9
checkbox input "false"
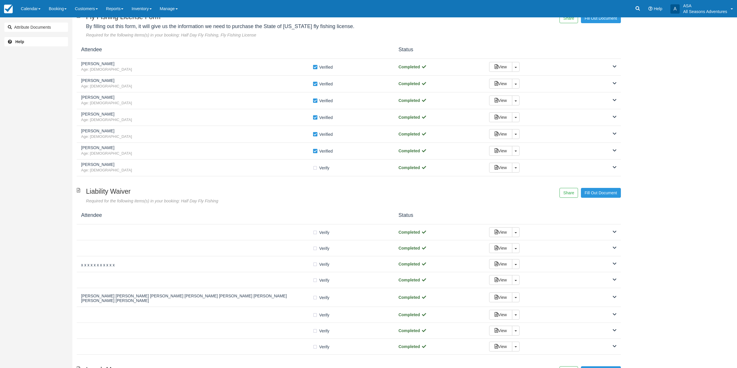
scroll to position [0, 0]
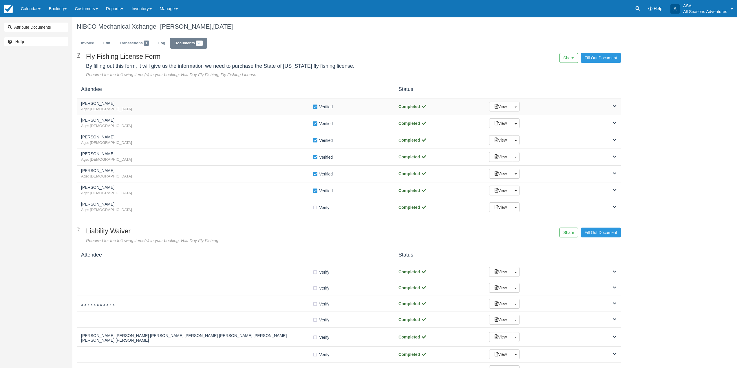
click at [311, 105] on h5 "Bradley Hanson" at bounding box center [196, 103] width 231 height 4
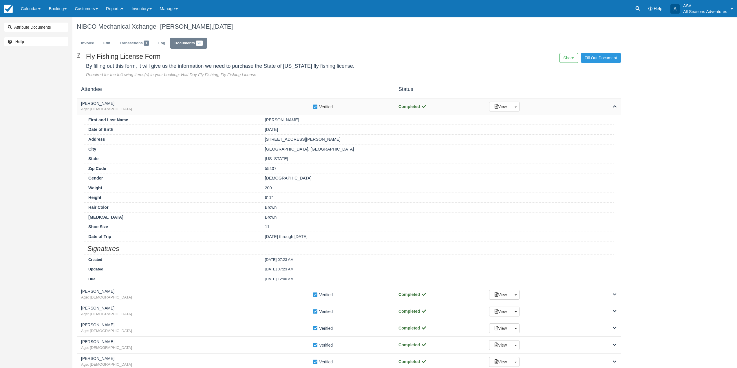
click at [313, 108] on label "Verify Verified" at bounding box center [324, 106] width 24 height 9
checkbox input "false"
click at [294, 110] on span "Age: 45" at bounding box center [196, 109] width 231 height 5
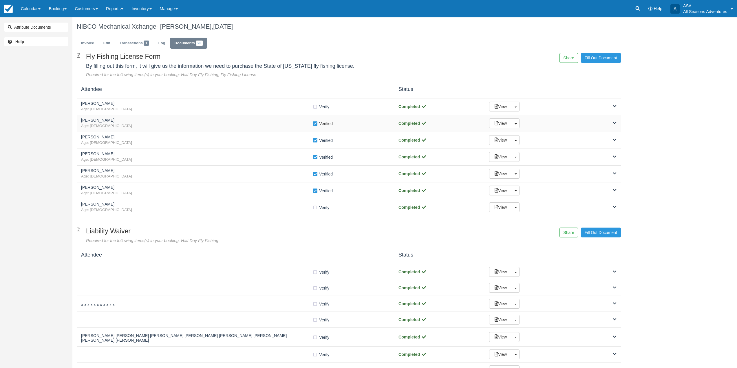
click at [315, 126] on label "Verify Verified" at bounding box center [324, 123] width 24 height 9
checkbox input "false"
click at [316, 140] on label "Verify Verified" at bounding box center [324, 140] width 24 height 9
checkbox input "false"
click at [316, 156] on label "Verify Verified" at bounding box center [324, 157] width 24 height 9
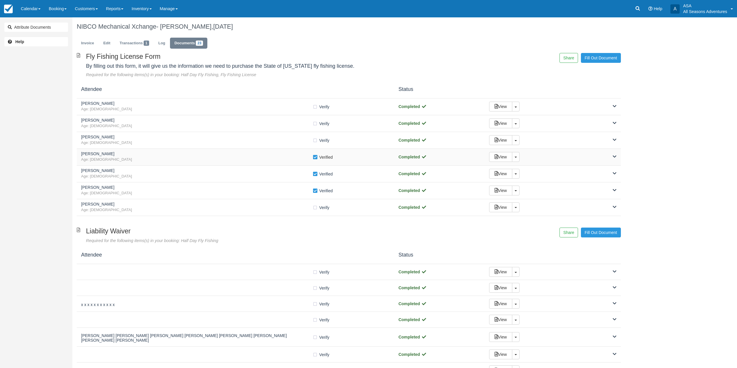
checkbox input "false"
click at [313, 174] on label "Verify Verified" at bounding box center [324, 174] width 24 height 9
checkbox input "false"
click at [314, 193] on label "Verify Verified" at bounding box center [324, 190] width 24 height 9
checkbox input "false"
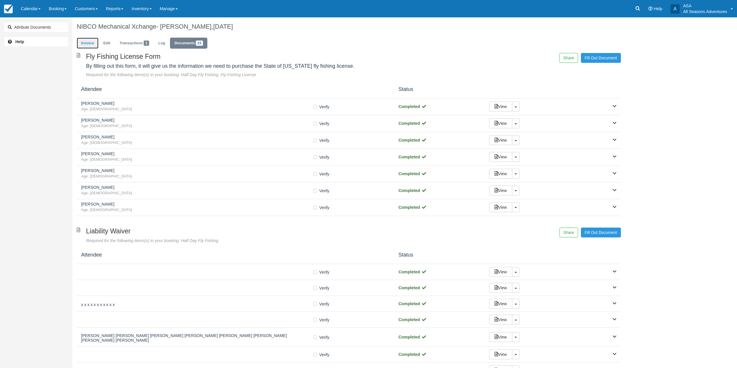
click at [84, 40] on link "Invoice" at bounding box center [88, 43] width 22 height 11
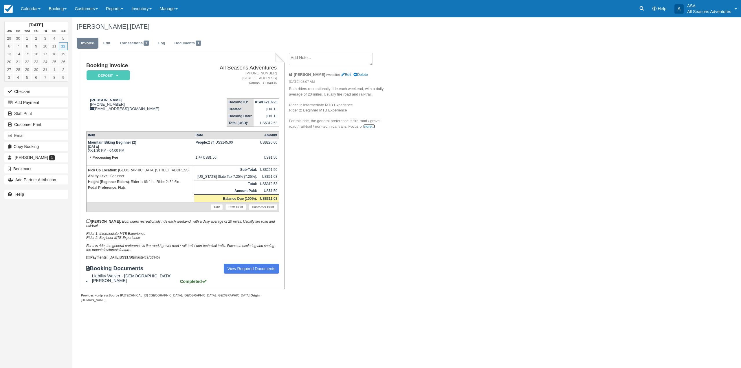
click at [369, 125] on link "more..." at bounding box center [369, 126] width 12 height 4
click at [104, 41] on link "Edit" at bounding box center [107, 43] width 16 height 11
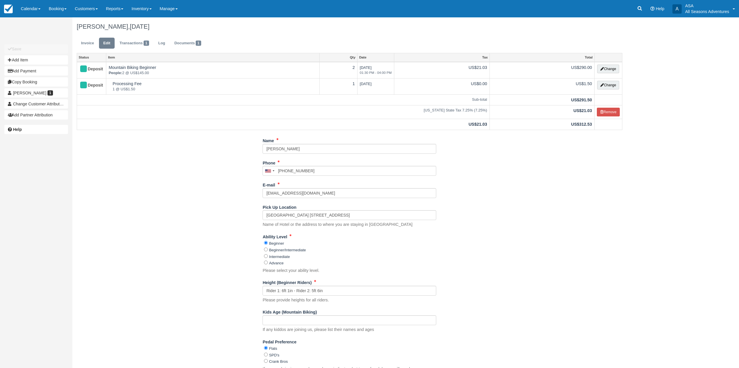
scroll to position [118, 0]
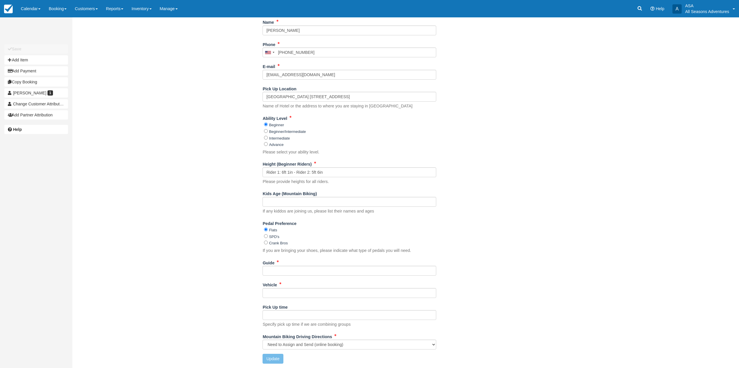
click at [278, 265] on div "Guide" at bounding box center [350, 267] width 174 height 18
click at [276, 273] on input "Guide" at bounding box center [350, 271] width 174 height 10
type input "[PERSON_NAME]"
click at [285, 295] on input "Vehicle" at bounding box center [350, 293] width 174 height 10
type input "TBD"
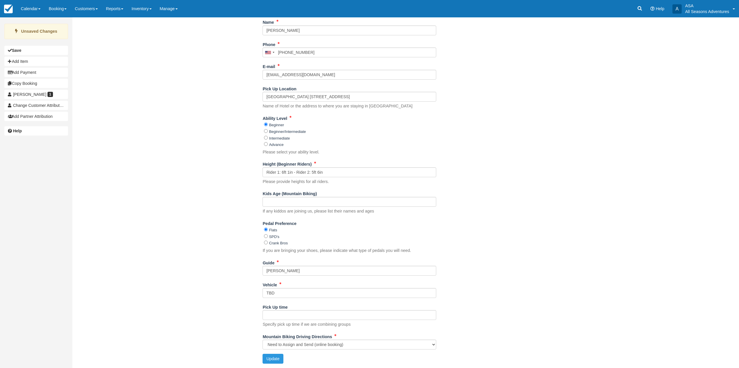
click at [228, 271] on div "Name [PERSON_NAME] Phone [GEOGRAPHIC_DATA] +1 [GEOGRAPHIC_DATA] +1 [GEOGRAPHIC_…" at bounding box center [349, 192] width 554 height 351
click at [272, 356] on button "Update" at bounding box center [273, 359] width 21 height 10
type input "[PHONE_NUMBER]"
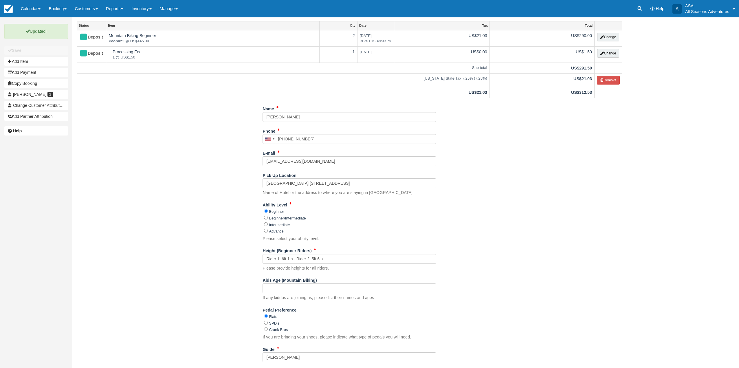
scroll to position [0, 0]
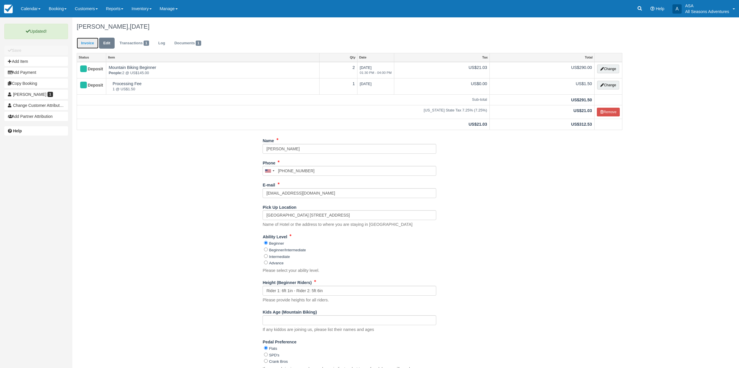
click at [87, 47] on link "Invoice" at bounding box center [88, 43] width 22 height 11
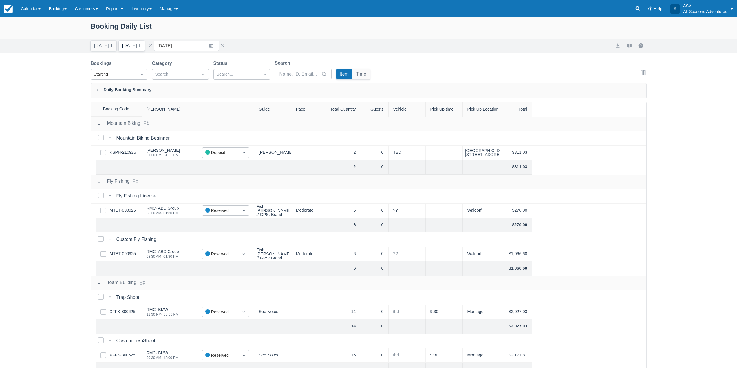
click at [128, 46] on button "[DATE] 1" at bounding box center [132, 46] width 26 height 10
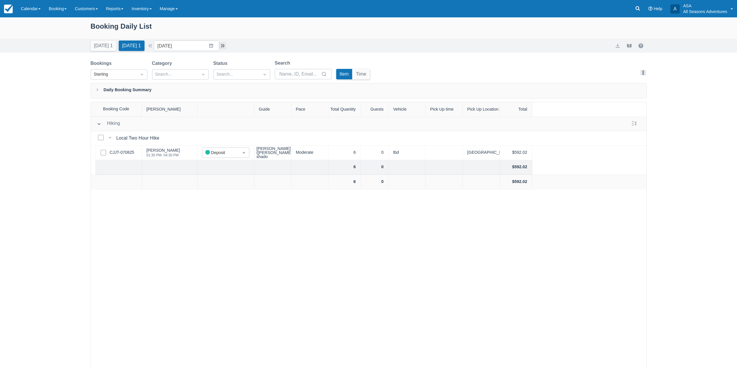
click at [222, 45] on button "button" at bounding box center [222, 45] width 7 height 7
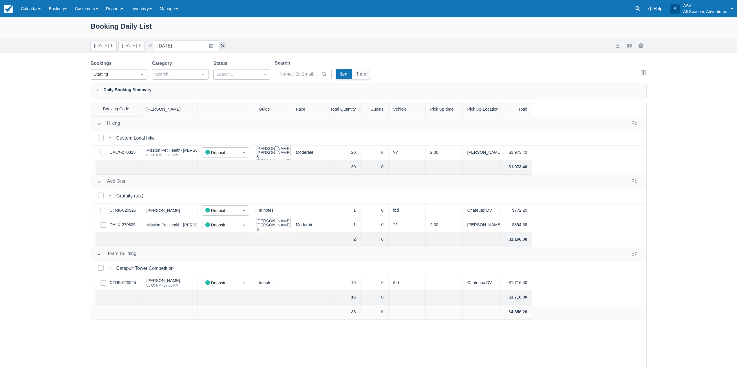
click at [221, 47] on button "button" at bounding box center [222, 45] width 7 height 7
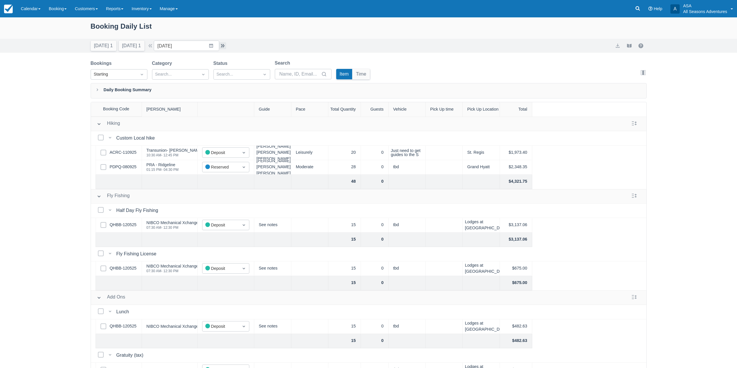
click at [225, 43] on button "button" at bounding box center [222, 45] width 7 height 7
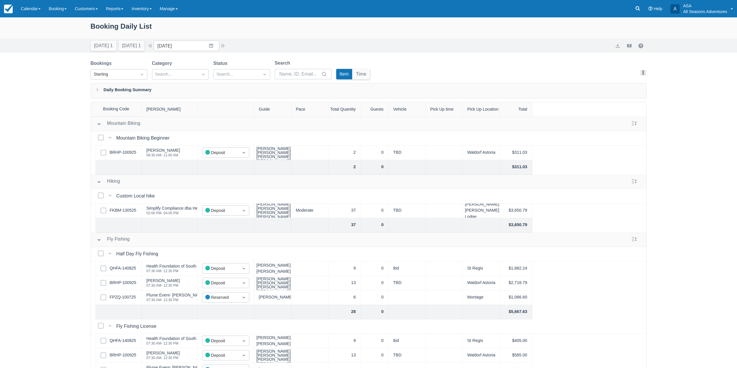
click at [124, 274] on div "Select Row QHFA-140825" at bounding box center [119, 268] width 46 height 14
click at [123, 270] on link "QHFA-140825" at bounding box center [123, 268] width 26 height 6
click at [118, 299] on link "FPZQ-100725" at bounding box center [123, 297] width 26 height 6
click at [119, 285] on link "BRHP-100925" at bounding box center [123, 283] width 27 height 6
click at [196, 48] on input "09/25/25" at bounding box center [186, 46] width 65 height 10
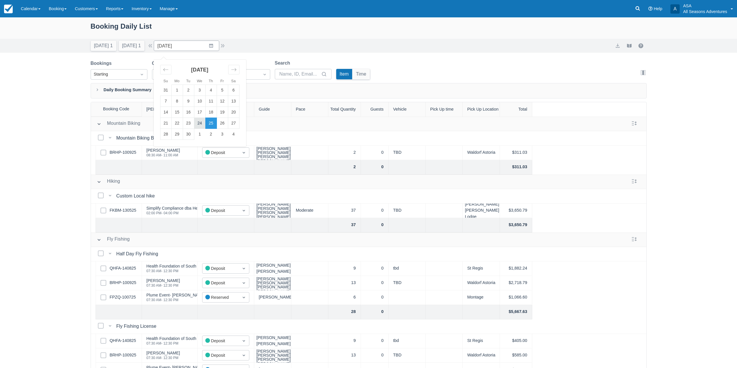
click at [201, 122] on td "24" at bounding box center [199, 123] width 11 height 11
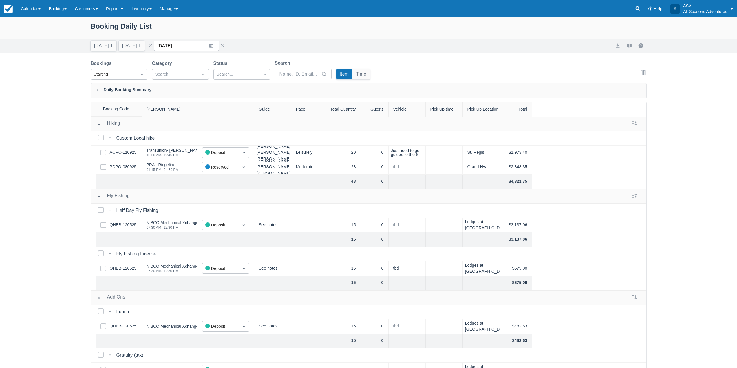
click at [219, 46] on input "09/24/25" at bounding box center [186, 46] width 65 height 10
click at [226, 46] on button "button" at bounding box center [222, 45] width 7 height 7
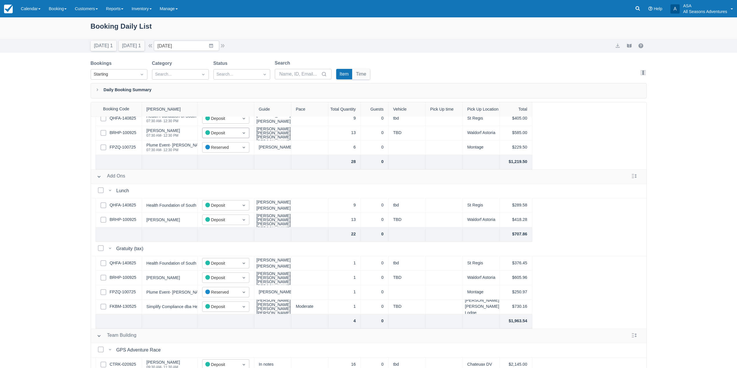
scroll to position [231, 0]
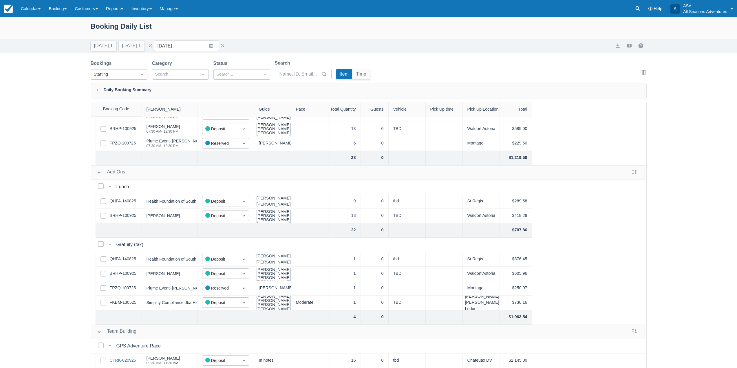
click at [132, 357] on link "CTRK-020925" at bounding box center [123, 360] width 26 height 6
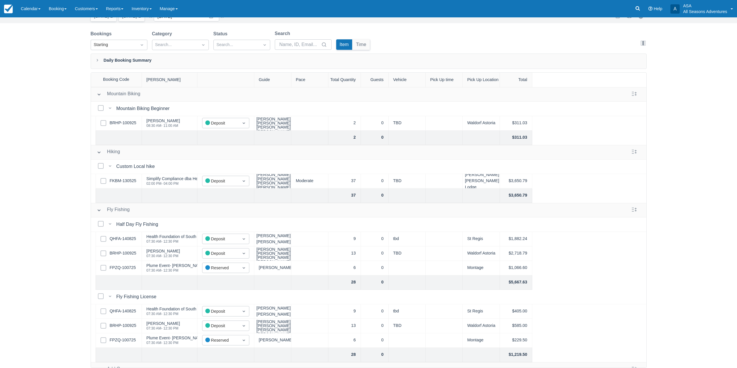
scroll to position [1, 0]
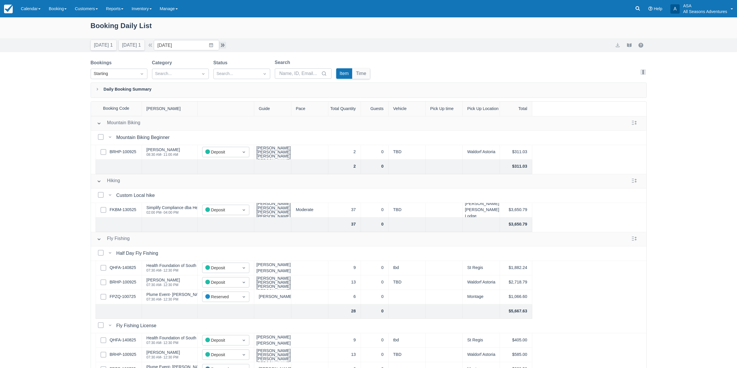
click at [223, 44] on button "button" at bounding box center [222, 45] width 7 height 7
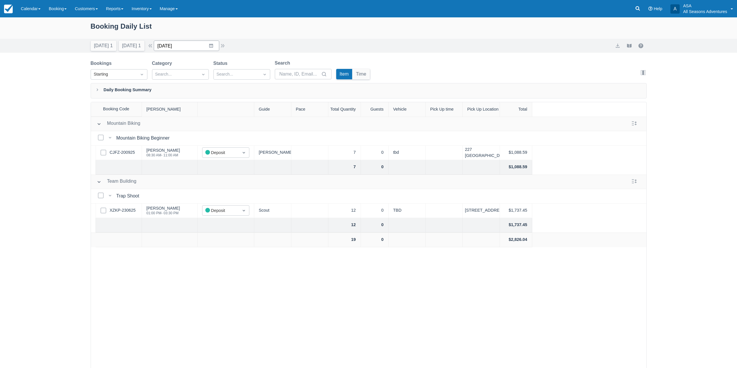
click at [206, 42] on input "09/26/25" at bounding box center [186, 46] width 65 height 10
click at [205, 36] on div "Booking Daily List" at bounding box center [369, 29] width 556 height 17
click at [222, 45] on button "button" at bounding box center [222, 45] width 7 height 7
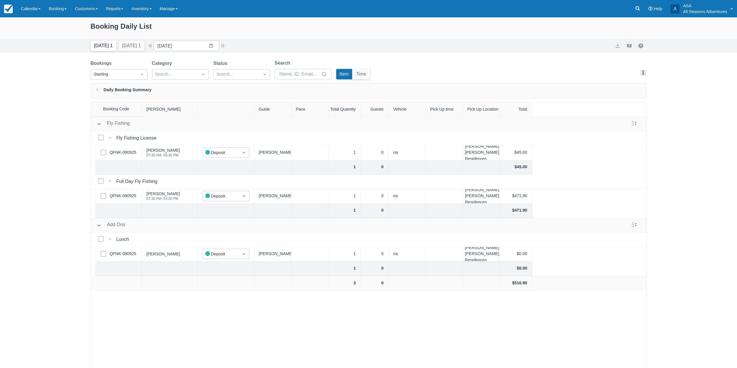
click at [107, 48] on button "Today 1" at bounding box center [104, 46] width 26 height 10
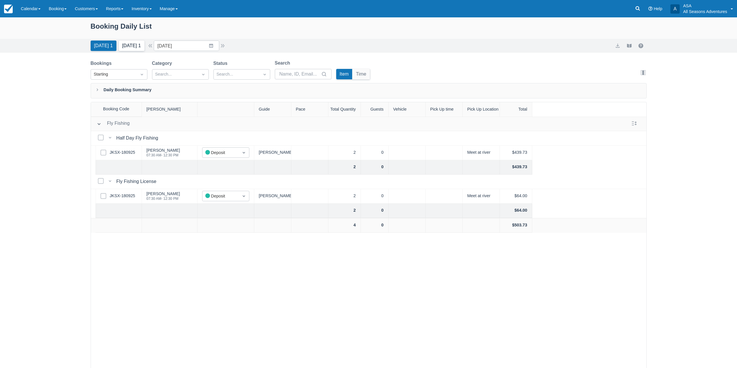
click at [133, 47] on button "Tomorrow 1" at bounding box center [132, 46] width 26 height 10
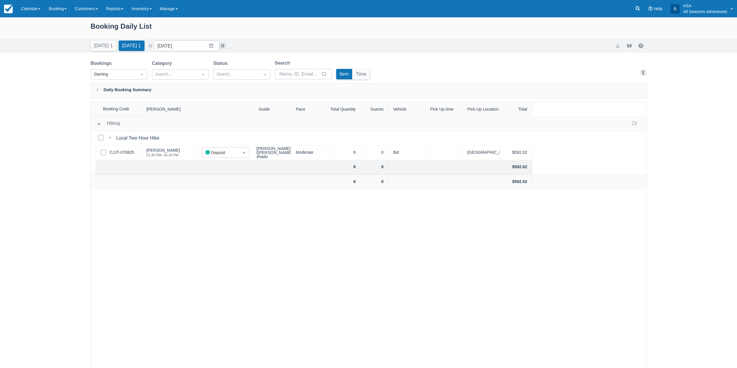
click at [224, 47] on button "button" at bounding box center [222, 45] width 7 height 7
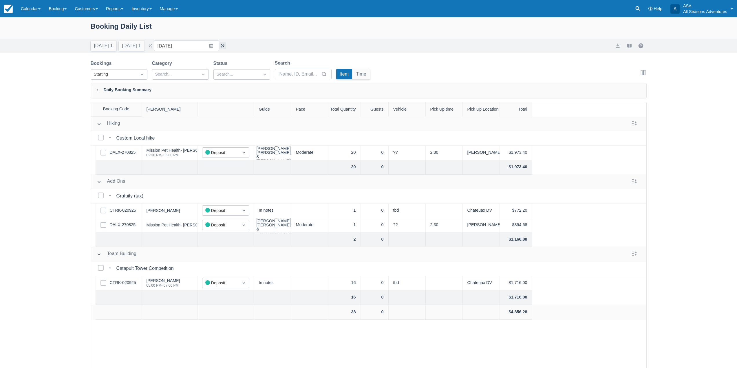
click at [225, 45] on button "button" at bounding box center [222, 45] width 7 height 7
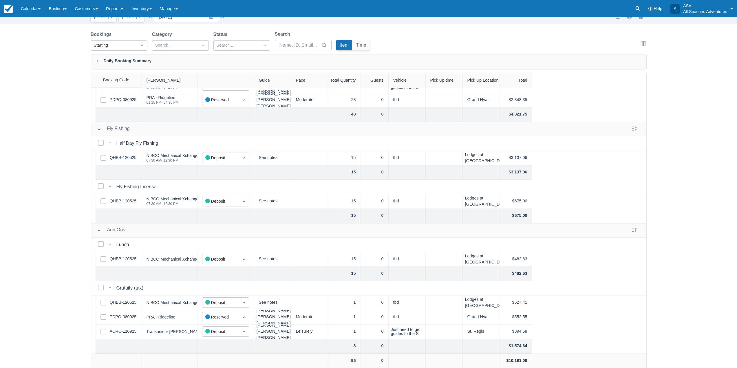
scroll to position [30, 0]
click at [134, 197] on link "QHBB-120525" at bounding box center [123, 200] width 27 height 6
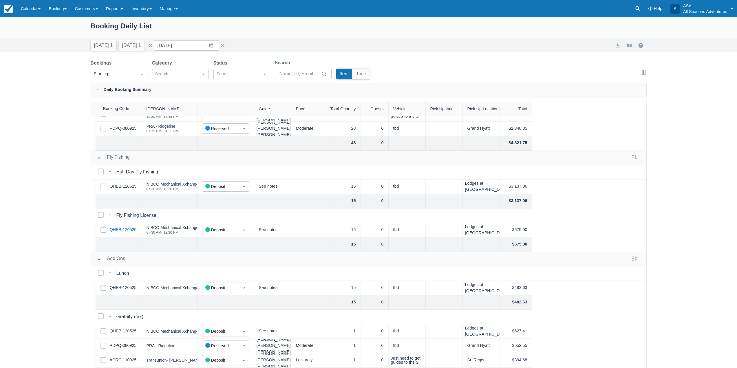
scroll to position [0, 0]
click at [228, 44] on div "Today 1 Tomorrow 1 Date 09/24/25 Navigate forward to interact with the calendar…" at bounding box center [369, 46] width 556 height 10
click at [226, 45] on button "button" at bounding box center [222, 45] width 7 height 7
type input "09/25/25"
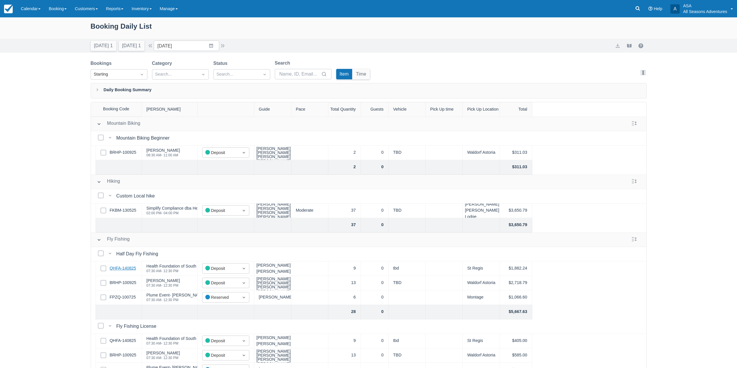
click at [119, 270] on link "QHFA-140825" at bounding box center [123, 268] width 26 height 6
click at [127, 285] on link "BRHP-100925" at bounding box center [123, 283] width 27 height 6
click at [116, 298] on link "FPZQ-100725" at bounding box center [123, 297] width 26 height 6
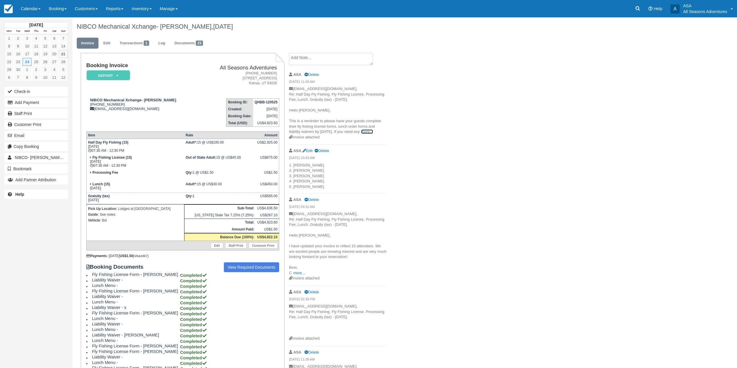
click at [361, 134] on link "more..." at bounding box center [367, 131] width 12 height 4
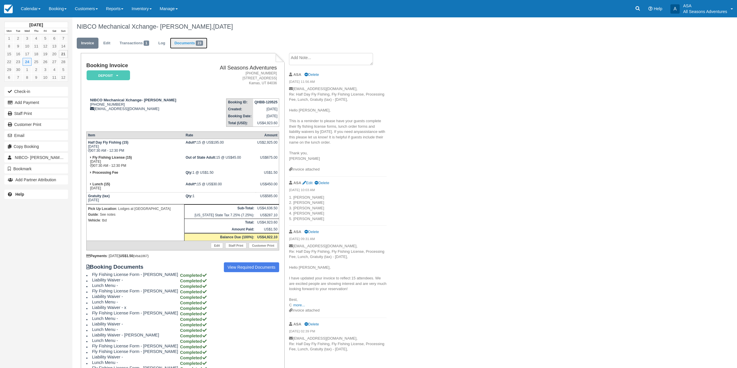
click at [183, 43] on link "Documents 23" at bounding box center [188, 43] width 37 height 11
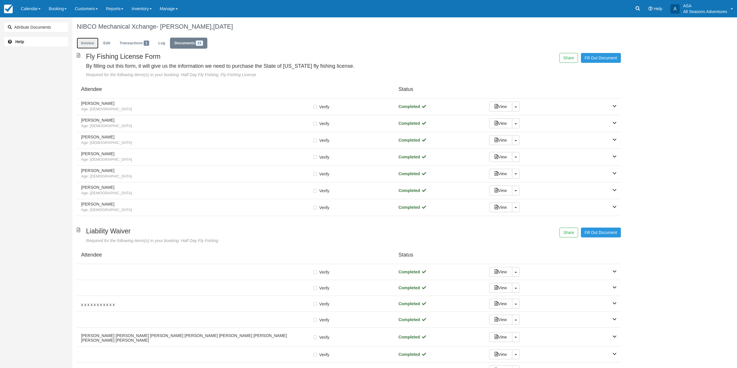
click at [93, 45] on link "Invoice" at bounding box center [88, 43] width 22 height 11
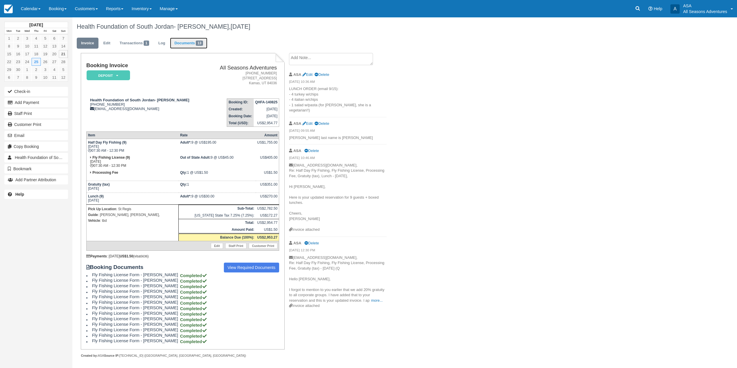
click at [186, 45] on link "Documents 13" at bounding box center [188, 43] width 37 height 11
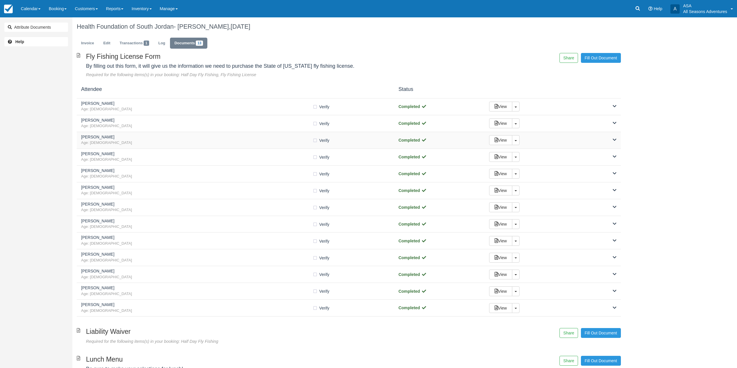
click at [149, 138] on h5 "Nelson" at bounding box center [196, 137] width 231 height 4
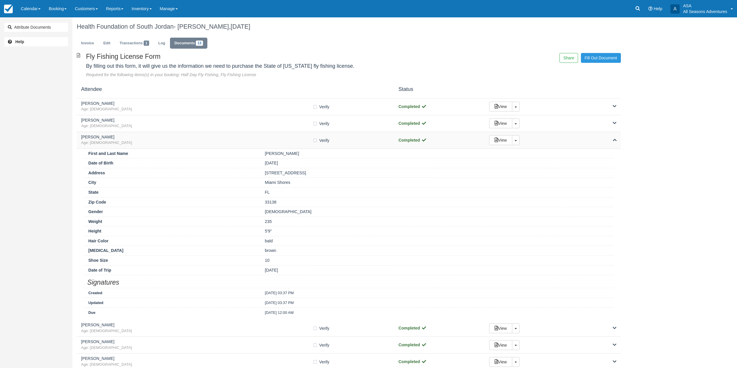
click at [149, 140] on span "Age: 34" at bounding box center [196, 142] width 231 height 5
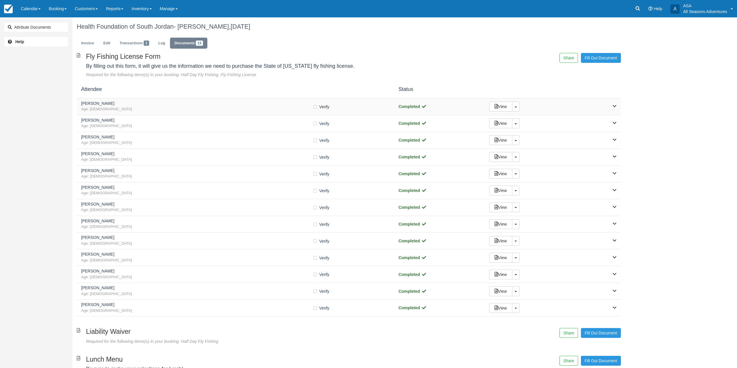
click at [315, 107] on label "Verify Verified" at bounding box center [322, 106] width 21 height 9
checkbox input "true"
click at [316, 123] on label "Verify Verified" at bounding box center [322, 123] width 21 height 9
checkbox input "true"
click at [312, 142] on span "Age: 34" at bounding box center [196, 142] width 231 height 5
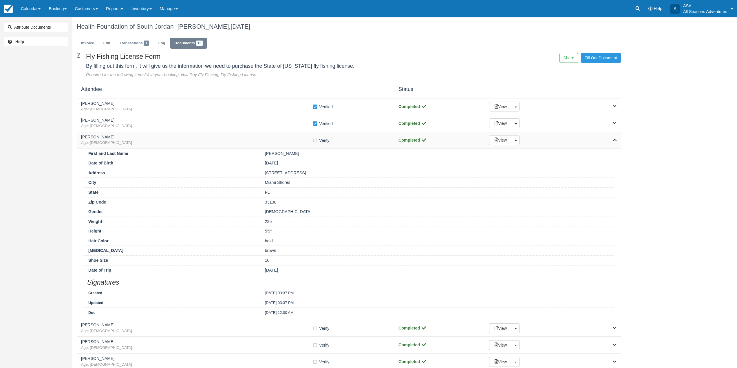
click at [305, 144] on span "Age: 34" at bounding box center [196, 142] width 231 height 5
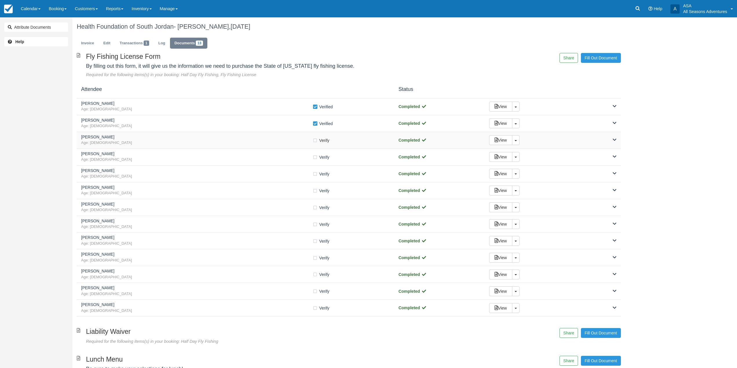
click at [312, 141] on label "Verify Verified" at bounding box center [322, 140] width 21 height 9
checkbox input "true"
click at [316, 158] on label "Verify Verified" at bounding box center [322, 157] width 21 height 9
checkbox input "true"
click at [316, 175] on label "Verify Verified" at bounding box center [322, 174] width 21 height 9
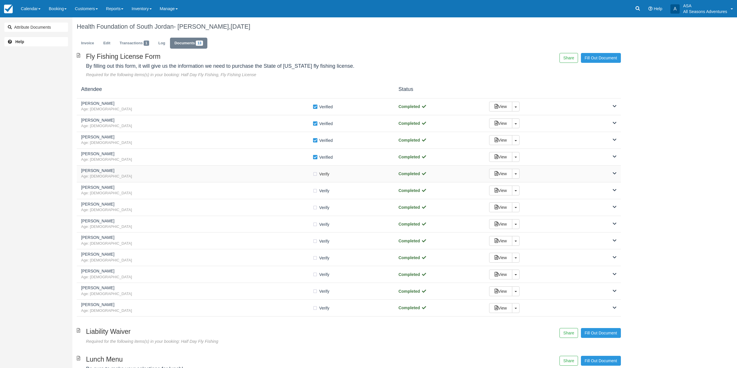
checkbox input "true"
click at [316, 206] on label "Verify Verified" at bounding box center [322, 207] width 21 height 9
checkbox input "true"
click at [315, 243] on label "Verify Verified" at bounding box center [322, 241] width 21 height 9
checkbox input "true"
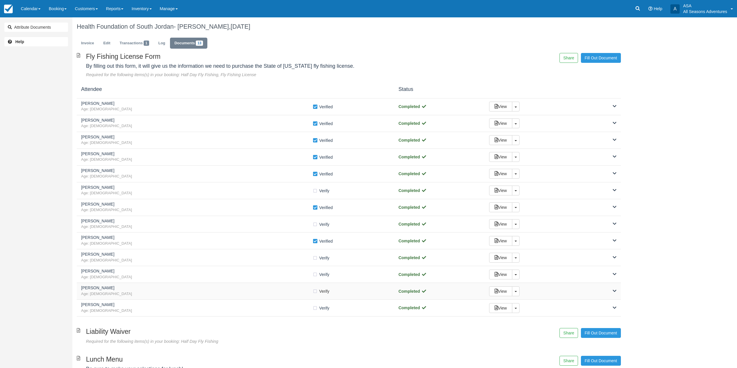
click at [314, 291] on label "Verify Verified" at bounding box center [322, 291] width 21 height 9
checkbox input "true"
click at [316, 311] on label "Verify Verified" at bounding box center [322, 308] width 21 height 9
checkbox input "true"
click at [273, 293] on span "Age: 49" at bounding box center [196, 293] width 231 height 5
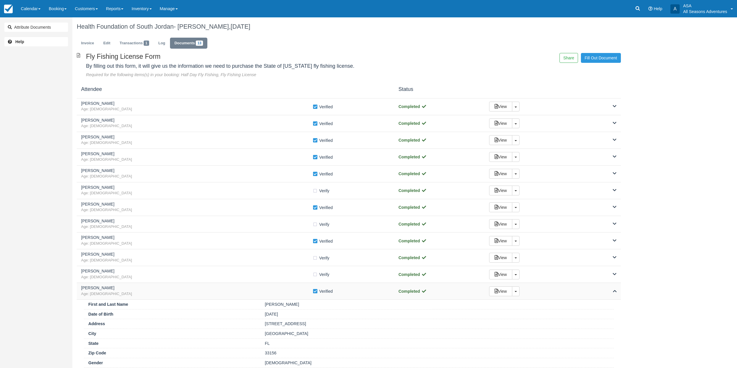
click at [273, 293] on span "Age: 49" at bounding box center [196, 293] width 231 height 5
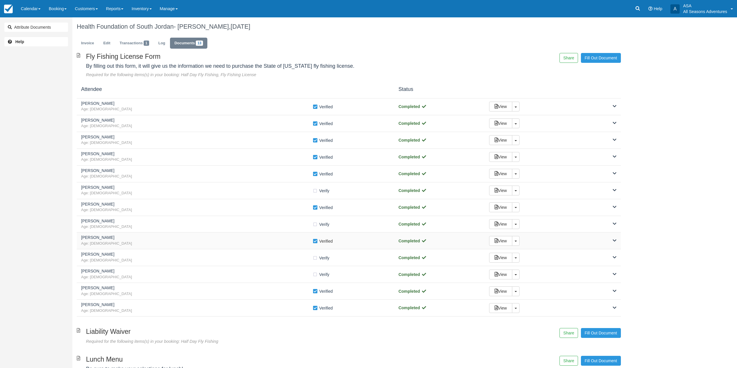
click at [315, 241] on label "Verify Verified" at bounding box center [324, 241] width 24 height 9
checkbox input "false"
click at [315, 289] on label "Verify Verified" at bounding box center [324, 291] width 24 height 9
checkbox input "false"
click at [315, 312] on label "Verify Verified" at bounding box center [324, 308] width 24 height 9
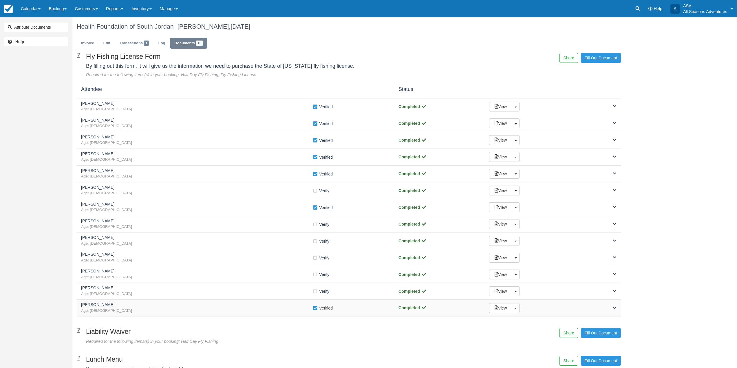
checkbox input "false"
click at [314, 210] on label "Verify Verified" at bounding box center [324, 207] width 24 height 9
checkbox input "false"
click at [314, 175] on label "Verify Verified" at bounding box center [324, 174] width 24 height 9
checkbox input "false"
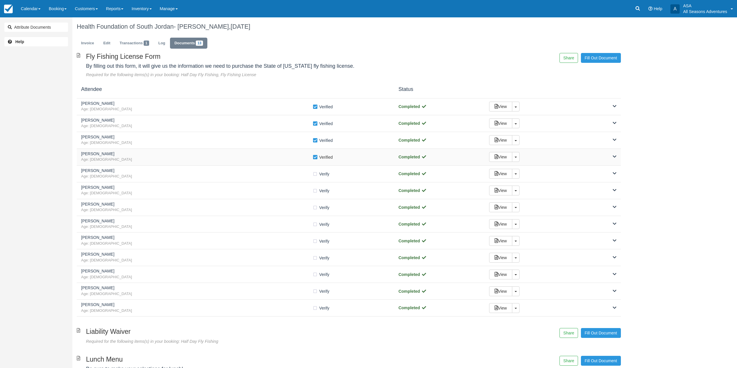
click at [313, 158] on label "Verify Verified" at bounding box center [324, 157] width 24 height 9
checkbox input "false"
click at [315, 138] on label "Verify Verified" at bounding box center [324, 140] width 24 height 9
checkbox input "false"
click at [316, 124] on label "Verify Verified" at bounding box center [324, 123] width 24 height 9
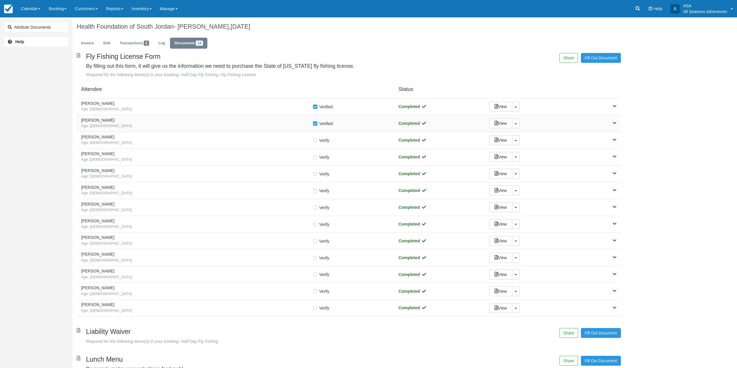
checkbox input "false"
click at [314, 107] on label "Verify Verified" at bounding box center [324, 106] width 24 height 9
checkbox input "false"
click at [78, 45] on link "Invoice" at bounding box center [88, 43] width 22 height 11
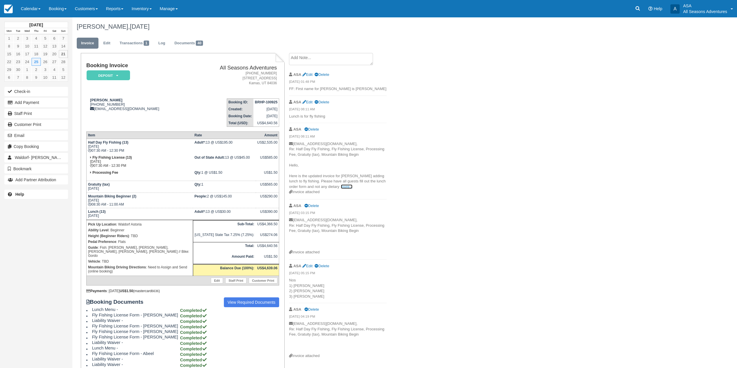
click at [341, 186] on link "more..." at bounding box center [347, 186] width 12 height 4
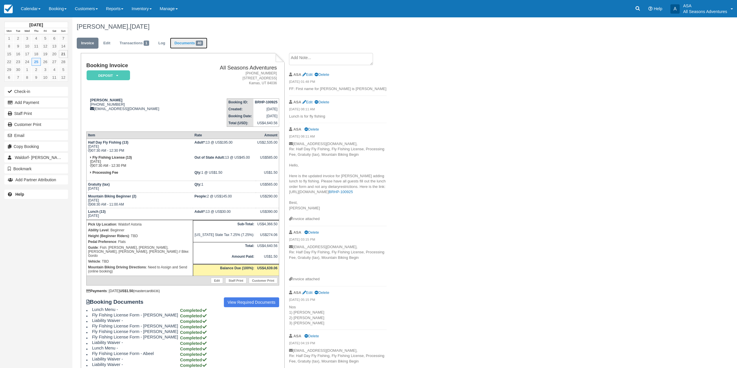
click at [186, 45] on link "Documents 40" at bounding box center [188, 43] width 37 height 11
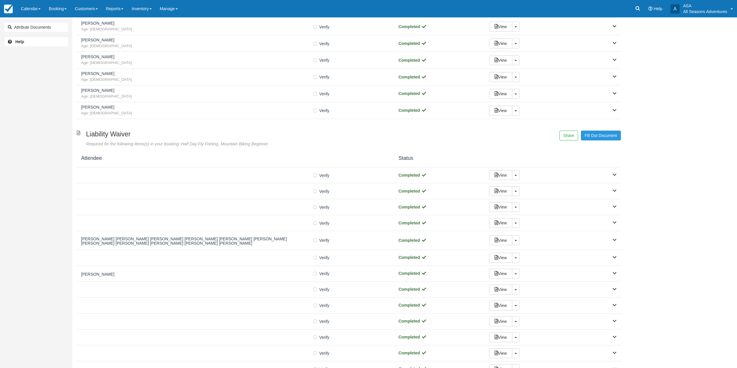
scroll to position [127, 0]
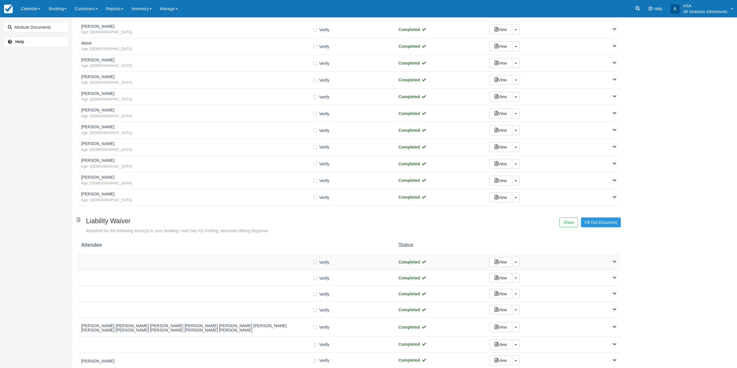
click at [243, 267] on div "Verify Verified Completed View Toggle Dropdown Detach" at bounding box center [349, 262] width 544 height 16
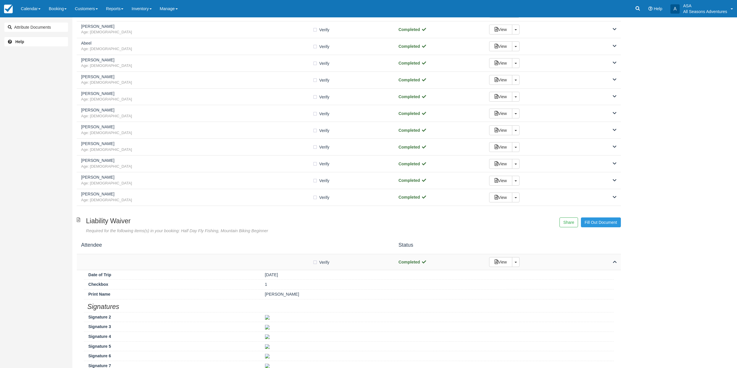
click at [244, 261] on div at bounding box center [196, 262] width 231 height 3
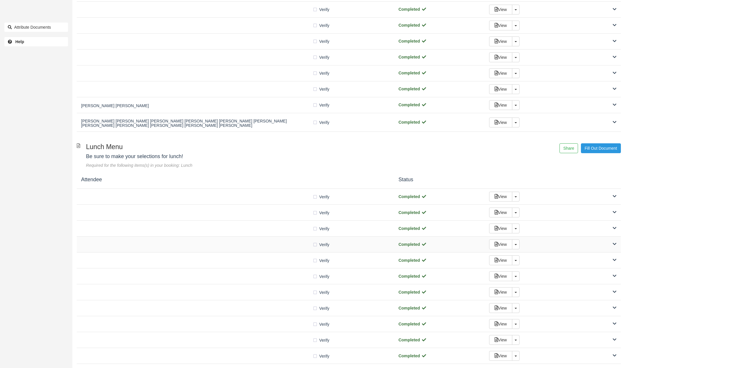
scroll to position [533, 0]
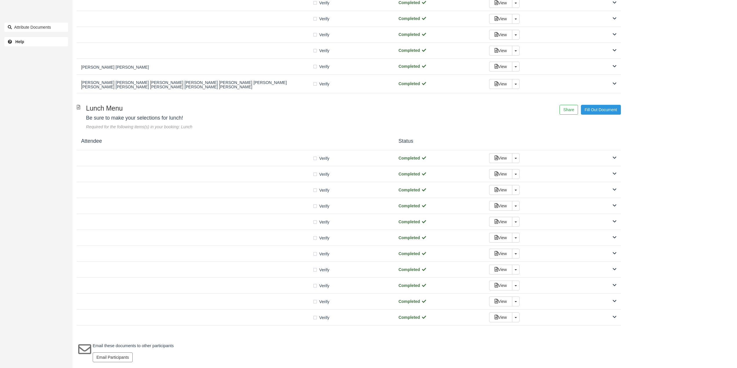
click at [267, 149] on div "Attendee Status" at bounding box center [349, 142] width 544 height 18
click at [267, 153] on div "Verify Verified Completed View Toggle Dropdown Detach" at bounding box center [349, 158] width 544 height 16
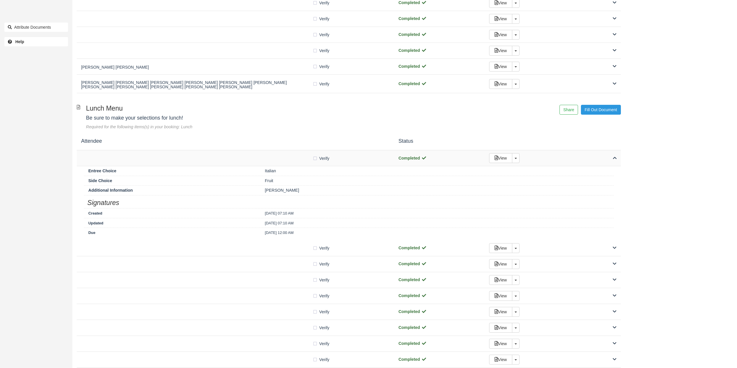
click at [264, 158] on div at bounding box center [196, 158] width 231 height 3
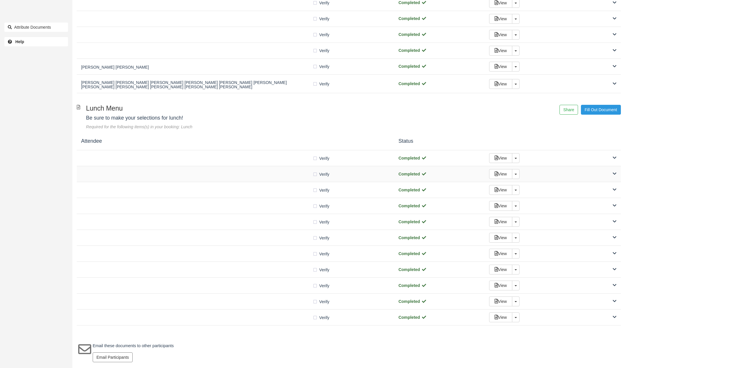
click at [266, 183] on div "Verify Verified Completed View Toggle Dropdown Detach" at bounding box center [349, 190] width 544 height 16
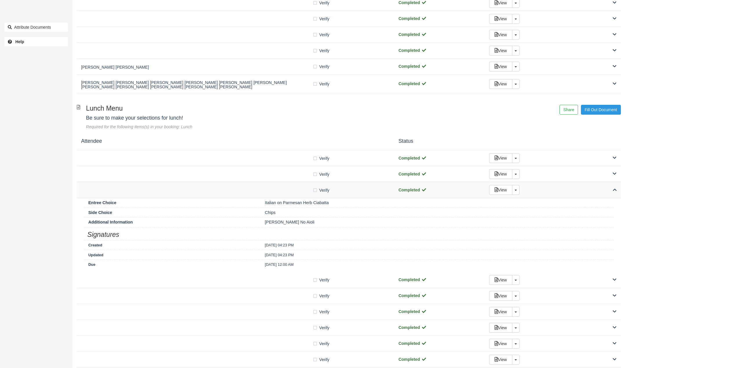
click at [264, 188] on div "Verify Verified" at bounding box center [235, 190] width 309 height 6
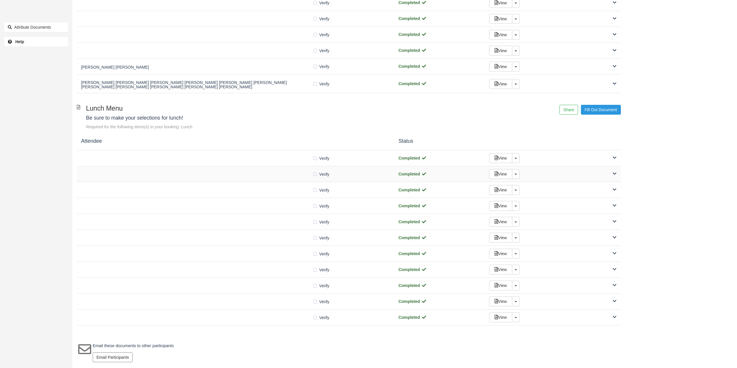
click at [265, 174] on div at bounding box center [196, 174] width 231 height 3
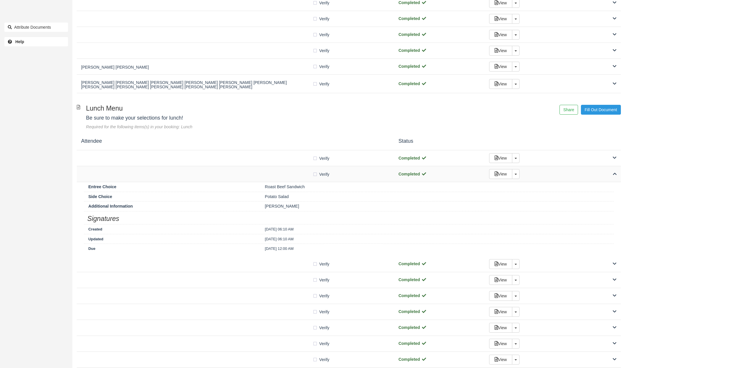
click at [265, 174] on div at bounding box center [196, 174] width 231 height 3
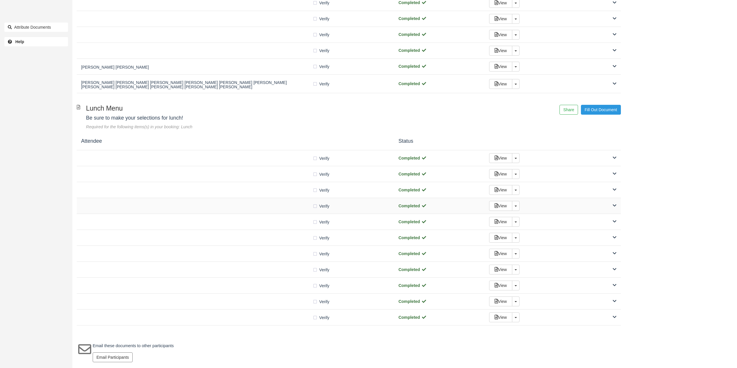
click at [263, 205] on div at bounding box center [196, 205] width 231 height 3
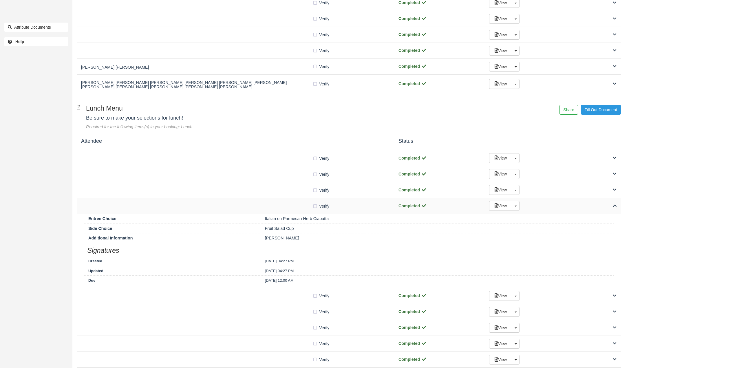
click at [262, 203] on div "Verify Verified" at bounding box center [235, 206] width 309 height 6
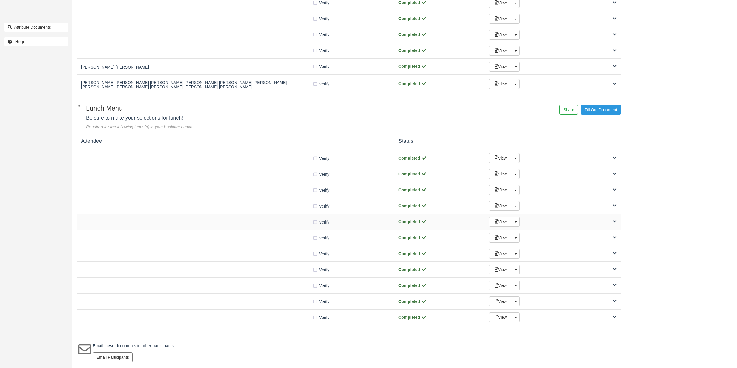
click at [260, 216] on div "Verify Verified Completed View Toggle Dropdown Detach" at bounding box center [349, 222] width 544 height 16
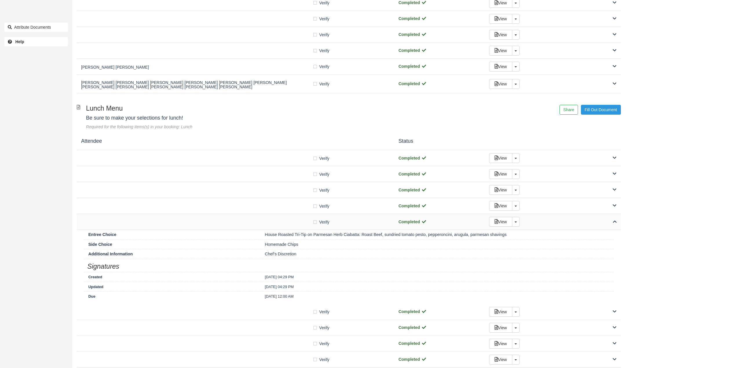
click at [260, 216] on div "Verify Verified Completed View Toggle Dropdown Detach" at bounding box center [349, 222] width 544 height 16
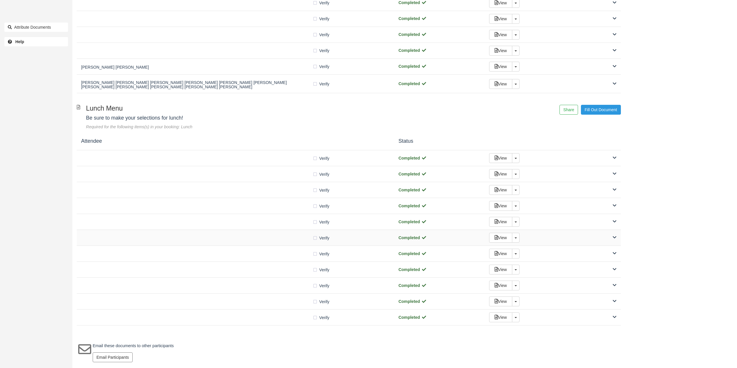
click at [262, 235] on div "Verify Verified" at bounding box center [235, 237] width 309 height 6
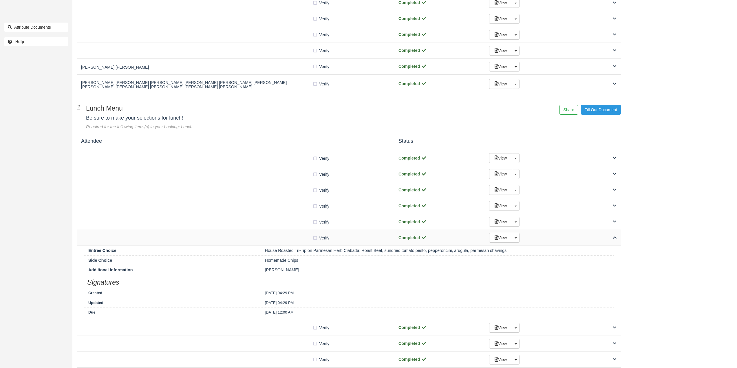
click at [262, 235] on div "Verify Verified" at bounding box center [235, 237] width 309 height 6
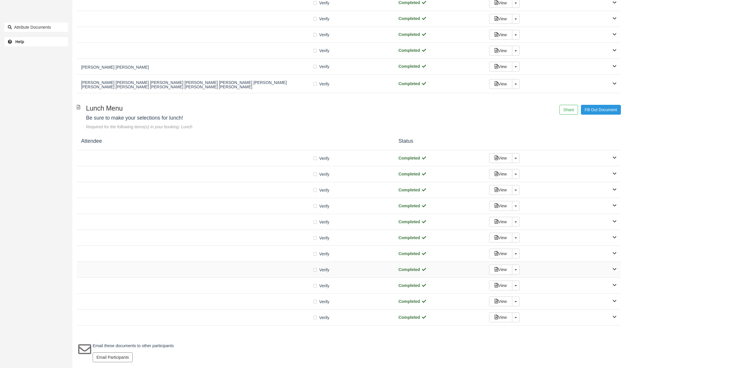
click at [269, 264] on div "Verify Verified Completed View Toggle Dropdown Detach" at bounding box center [349, 270] width 544 height 16
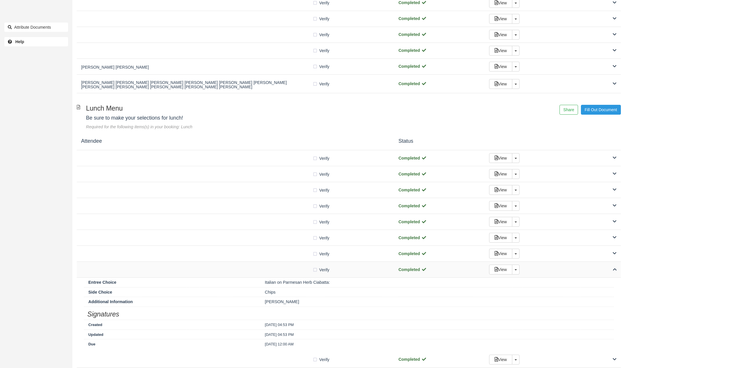
click at [269, 263] on div "Verify Verified Completed View Toggle Dropdown Detach" at bounding box center [349, 270] width 544 height 16
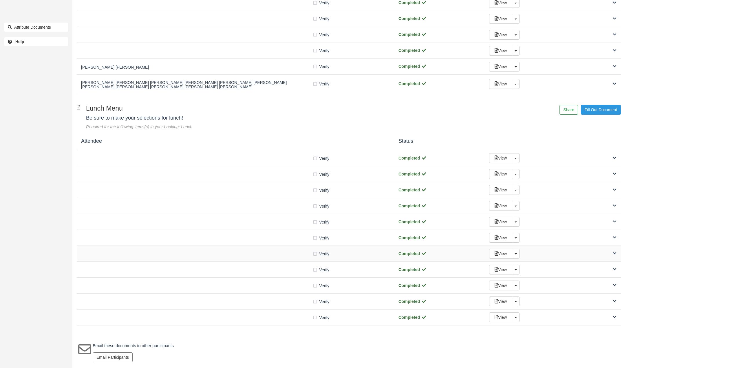
click at [270, 257] on div "Verify Verified Completed View Toggle Dropdown Detach" at bounding box center [349, 254] width 544 height 16
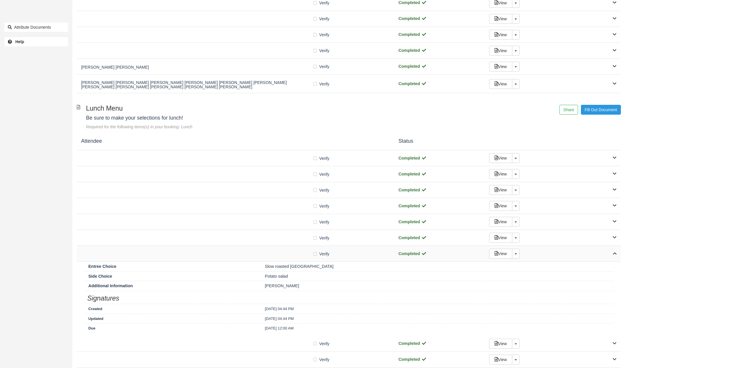
click at [270, 257] on div "Verify Verified Completed View Toggle Dropdown Detach" at bounding box center [349, 254] width 544 height 16
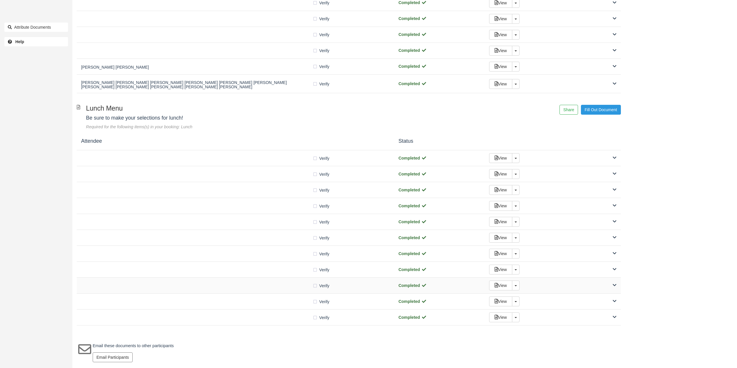
click at [273, 284] on div "Verify Verified" at bounding box center [235, 285] width 309 height 6
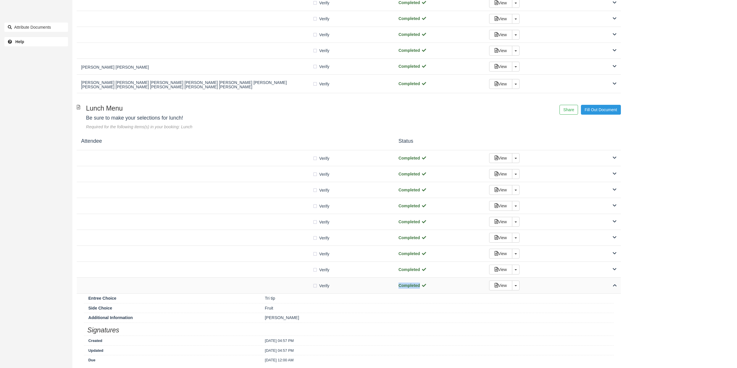
click at [273, 284] on div "Verify Verified" at bounding box center [235, 285] width 309 height 6
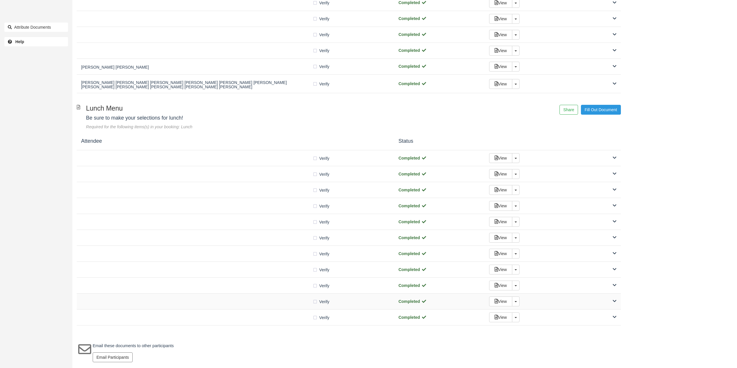
click at [271, 304] on div "Verify Verified" at bounding box center [235, 301] width 309 height 6
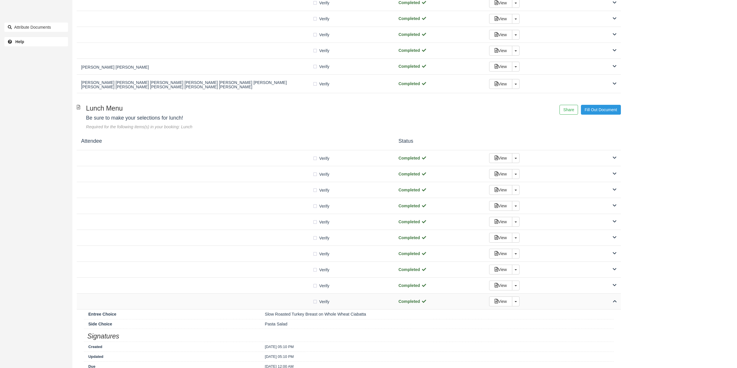
click at [271, 304] on div "Verify Verified" at bounding box center [235, 301] width 309 height 6
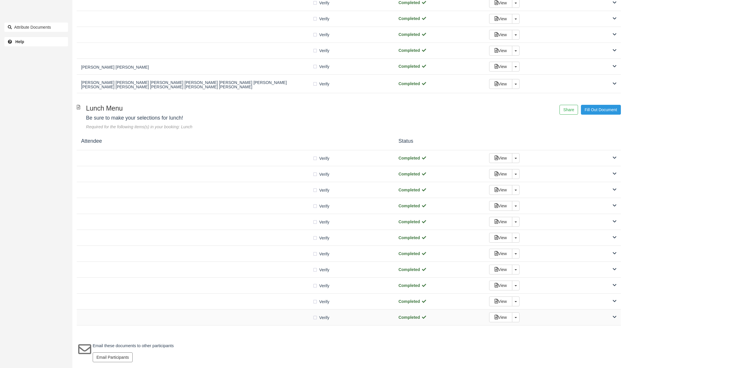
click at [279, 317] on div at bounding box center [196, 317] width 231 height 3
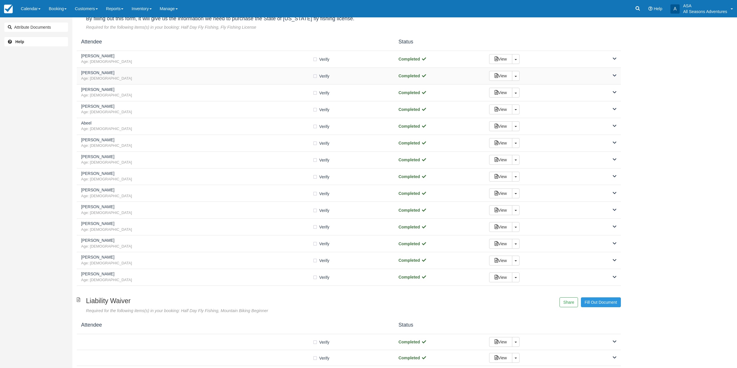
scroll to position [0, 0]
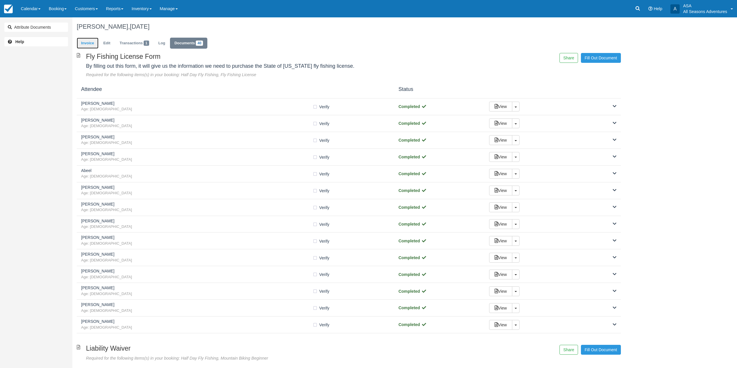
click at [86, 44] on link "Invoice" at bounding box center [88, 43] width 22 height 11
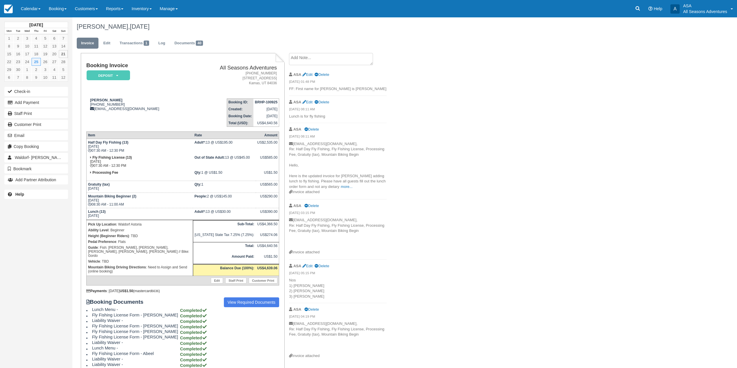
click at [330, 189] on p "[EMAIL_ADDRESS][DOMAIN_NAME], Re: Half Day Fly Fishing, Fly Fishing License, Pr…" at bounding box center [338, 165] width 98 height 48
click at [341, 187] on link "more..." at bounding box center [347, 186] width 12 height 4
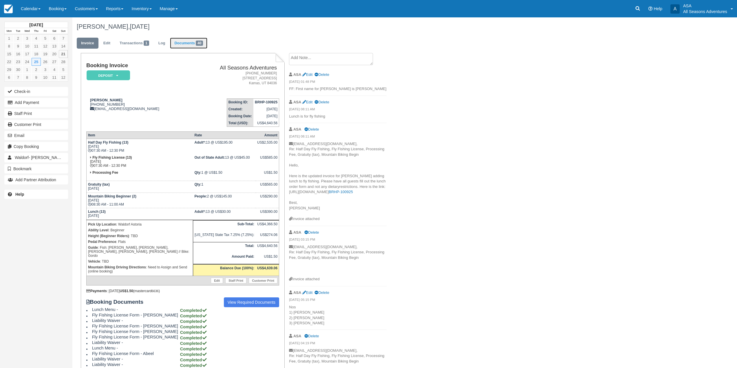
click at [190, 42] on link "Documents 40" at bounding box center [188, 43] width 37 height 11
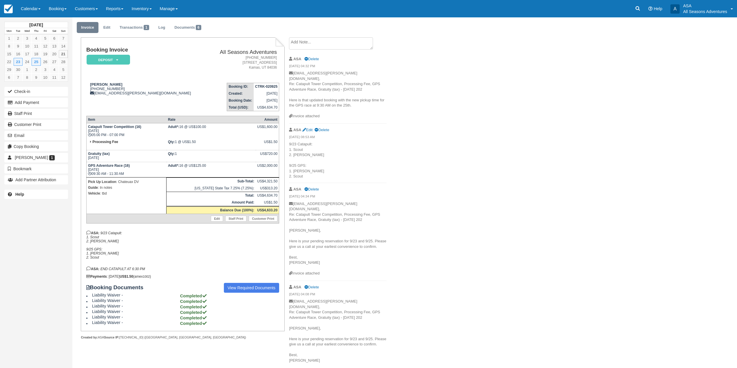
scroll to position [37, 0]
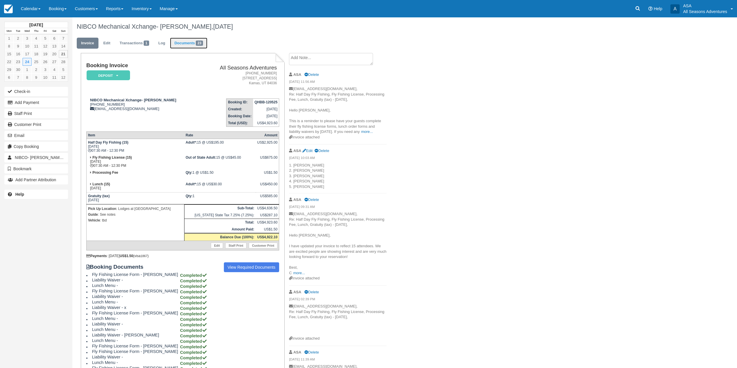
click at [190, 45] on link "Documents 23" at bounding box center [188, 43] width 37 height 11
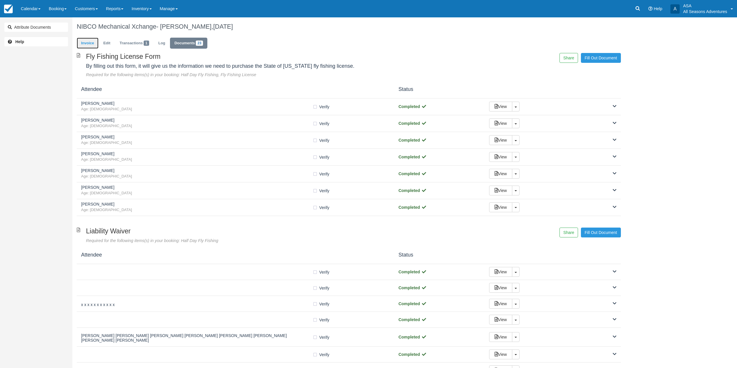
click at [93, 44] on link "Invoice" at bounding box center [88, 43] width 22 height 11
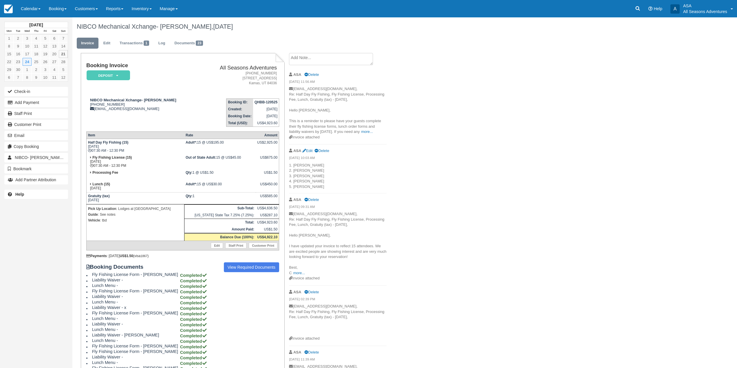
click at [300, 134] on p "[EMAIL_ADDRESS][DOMAIN_NAME], Re: Half Day Fly Fishing, Fly Fishing License, Pr…" at bounding box center [338, 110] width 98 height 48
click at [361, 134] on link "more..." at bounding box center [367, 131] width 12 height 4
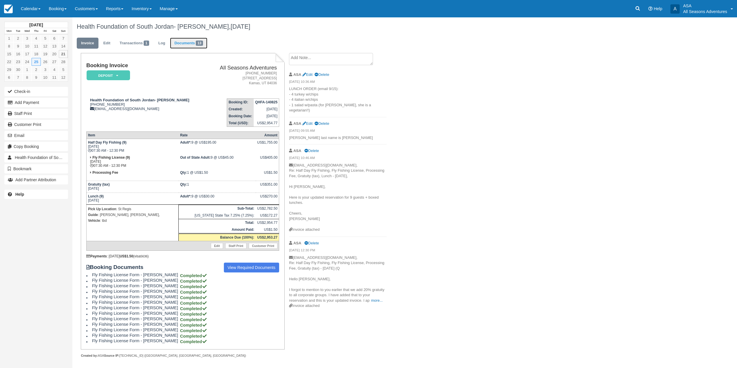
click at [184, 43] on link "Documents 13" at bounding box center [188, 43] width 37 height 11
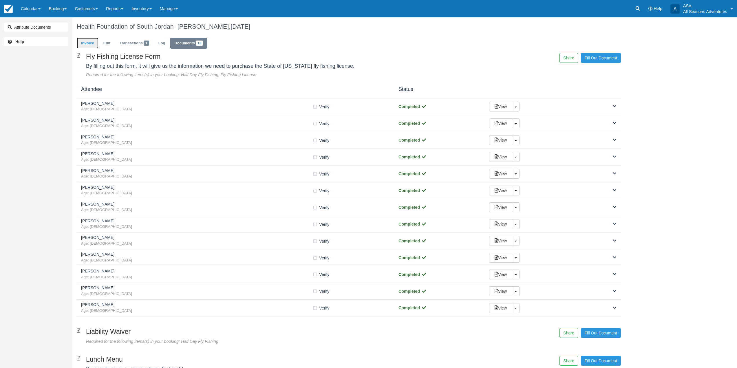
click at [89, 41] on link "Invoice" at bounding box center [88, 43] width 22 height 11
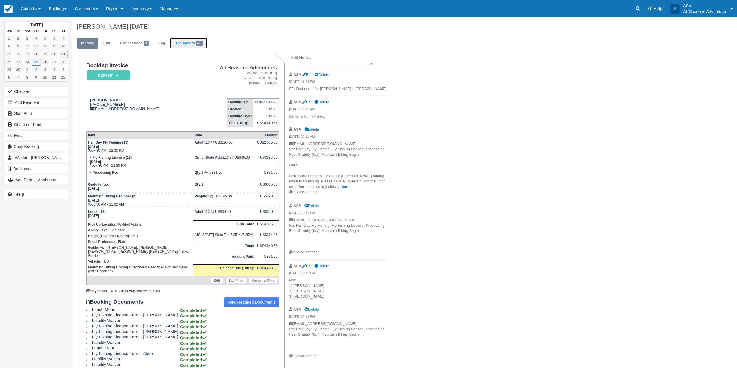
click at [198, 45] on span "40" at bounding box center [199, 43] width 7 height 5
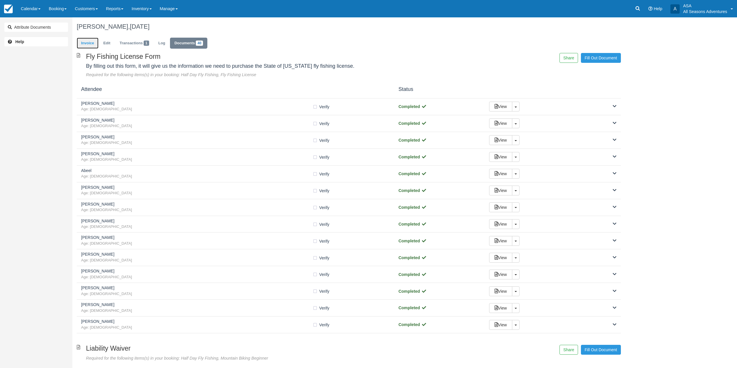
click at [92, 46] on link "Invoice" at bounding box center [88, 43] width 22 height 11
